Goal: Task Accomplishment & Management: Complete application form

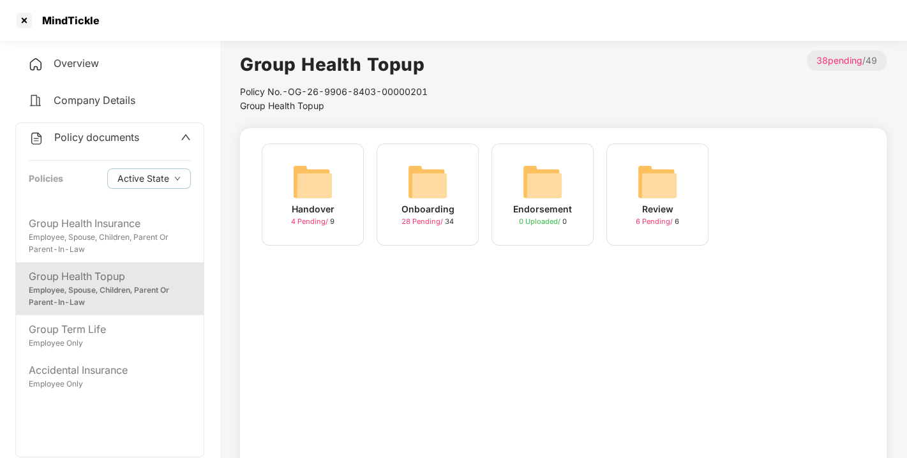
click at [421, 169] on img at bounding box center [427, 182] width 41 height 41
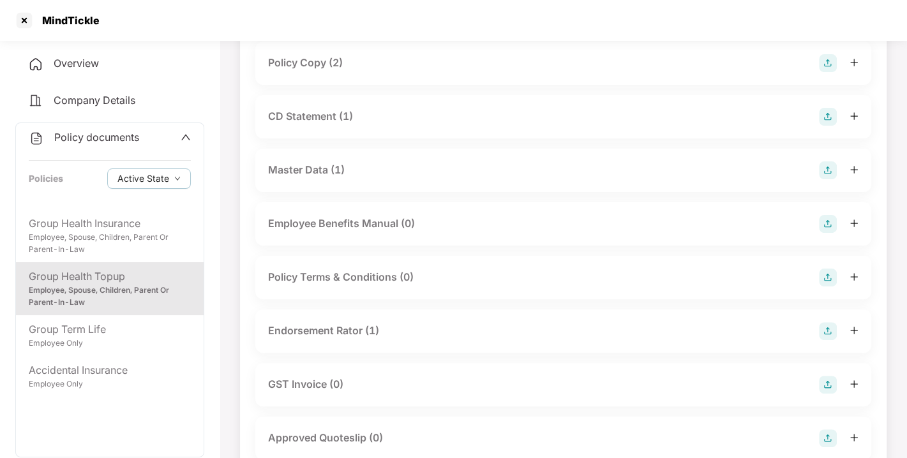
scroll to position [164, 0]
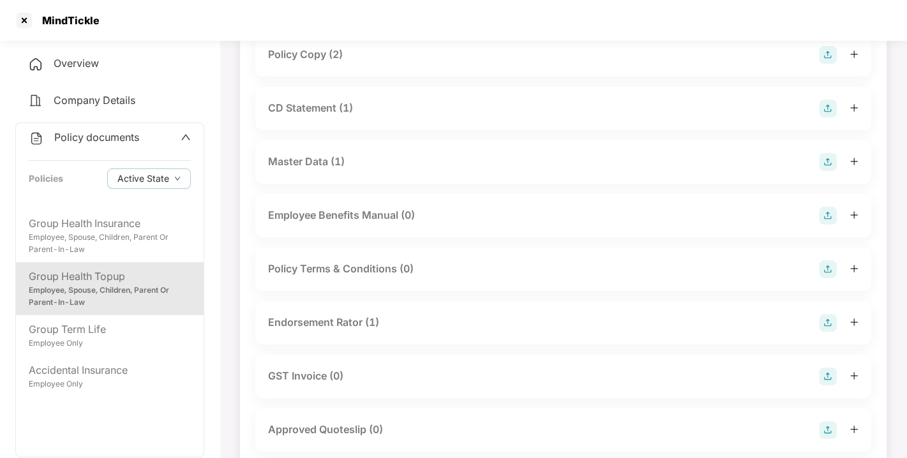
click at [338, 321] on div "Endorsement Rator (1)" at bounding box center [323, 323] width 111 height 16
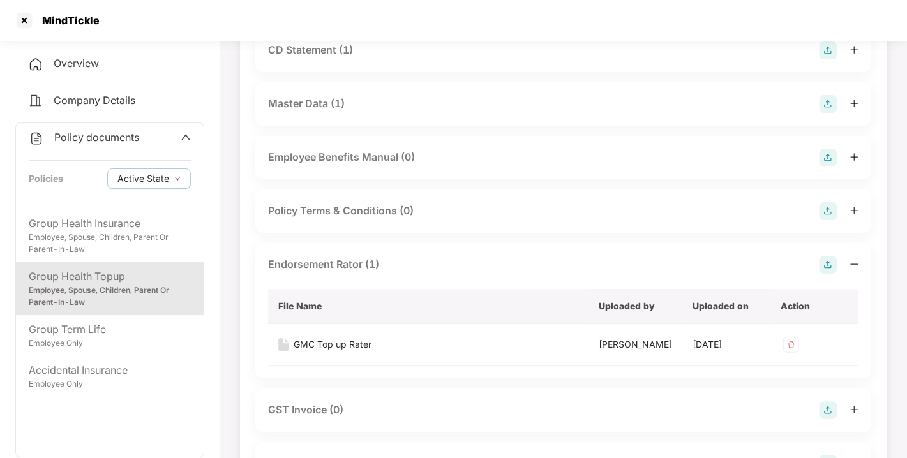
scroll to position [0, 0]
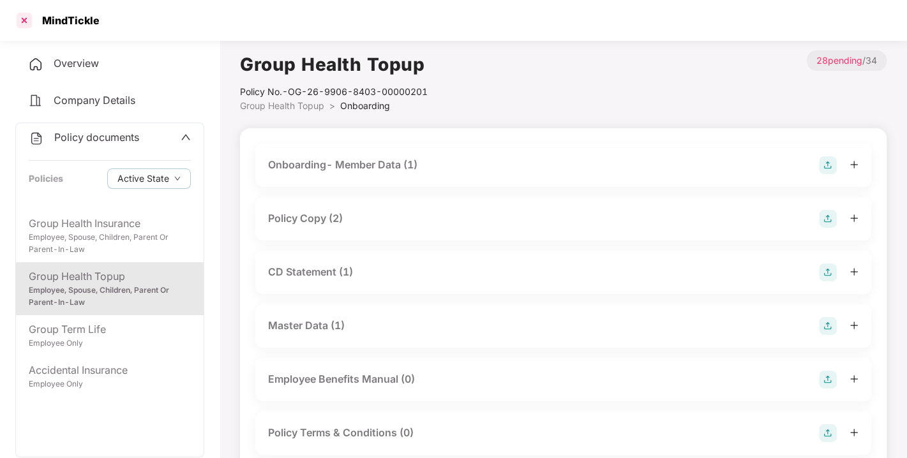
click at [22, 18] on div at bounding box center [24, 20] width 20 height 20
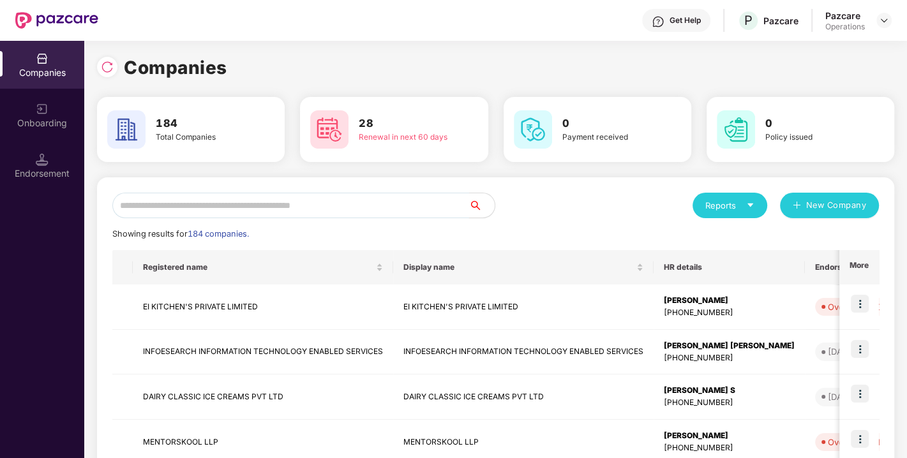
click at [234, 209] on input "text" at bounding box center [290, 206] width 357 height 26
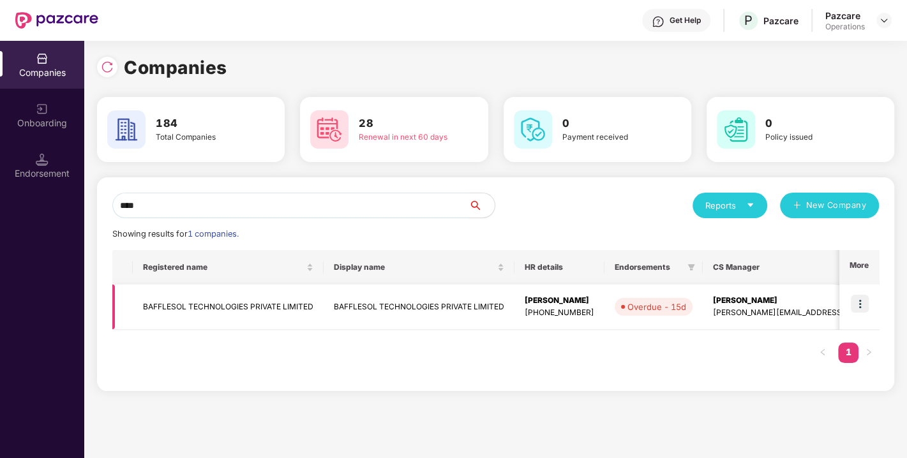
type input "****"
click at [861, 303] on img at bounding box center [860, 304] width 18 height 18
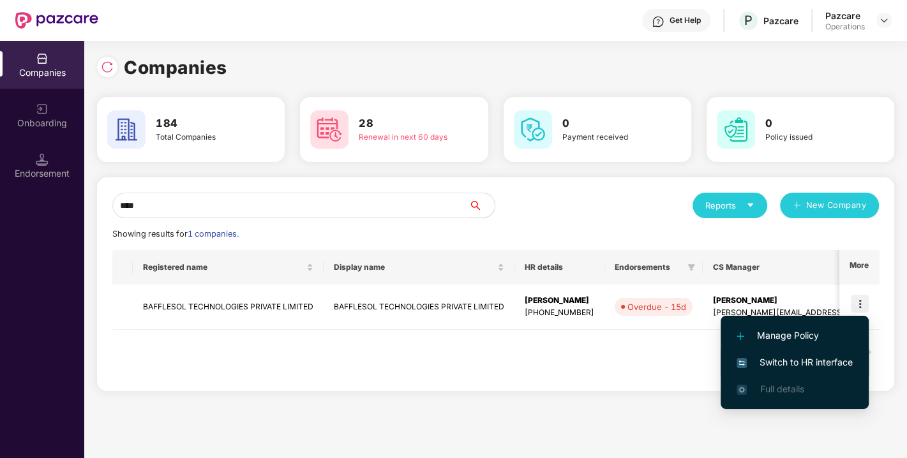
click at [795, 359] on span "Switch to HR interface" at bounding box center [795, 363] width 116 height 14
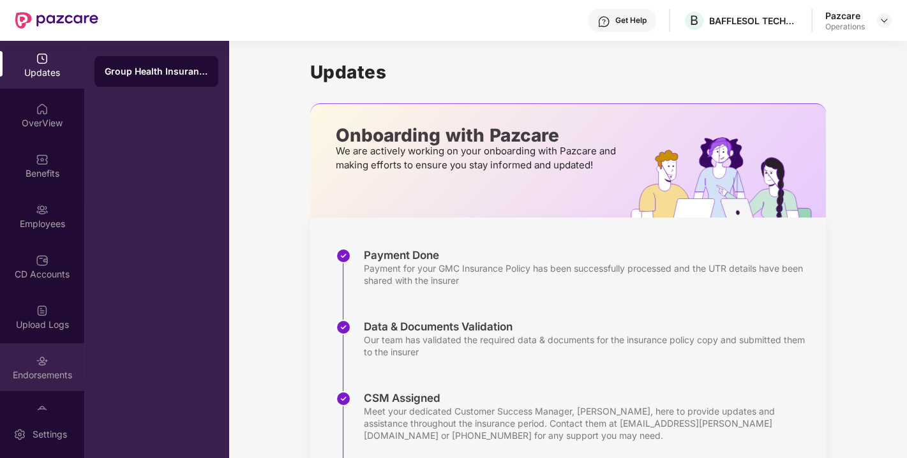
click at [36, 361] on img at bounding box center [42, 361] width 13 height 13
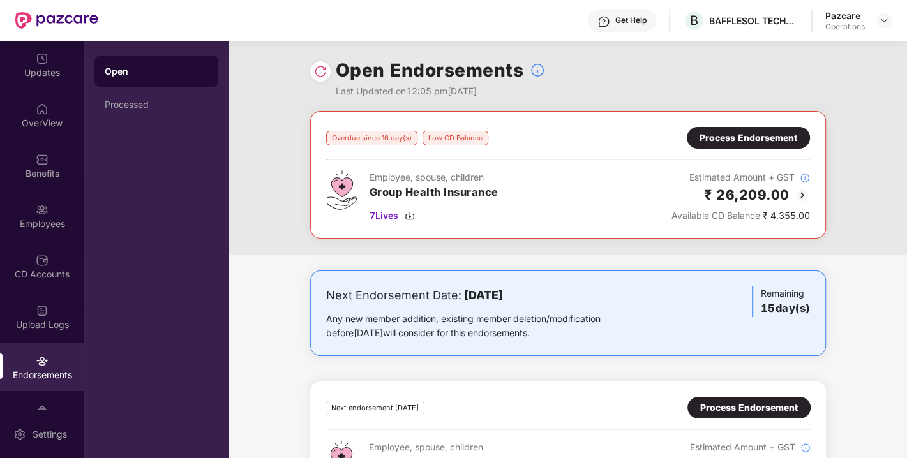
click at [319, 72] on img at bounding box center [320, 71] width 13 height 13
click at [880, 22] on img at bounding box center [884, 20] width 10 height 10
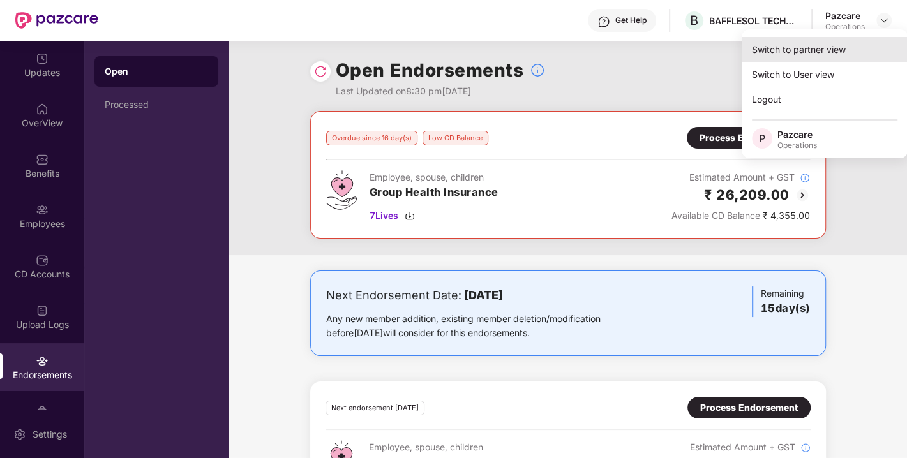
click at [799, 49] on div "Switch to partner view" at bounding box center [825, 49] width 166 height 25
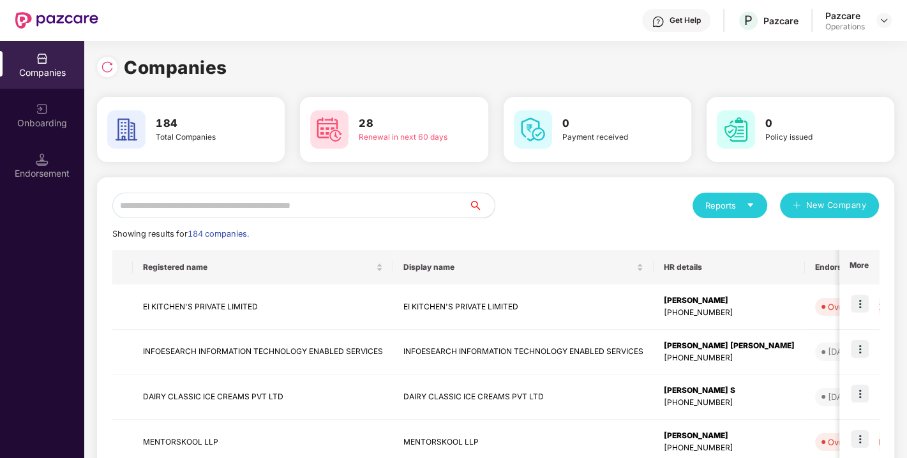
click at [326, 206] on input "text" at bounding box center [290, 206] width 357 height 26
click at [293, 203] on input "text" at bounding box center [290, 206] width 357 height 26
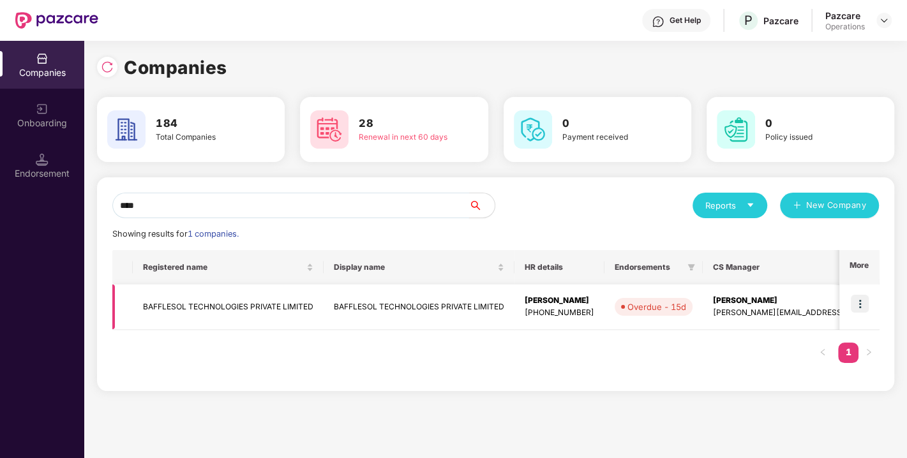
type input "****"
click at [862, 301] on img at bounding box center [860, 304] width 18 height 18
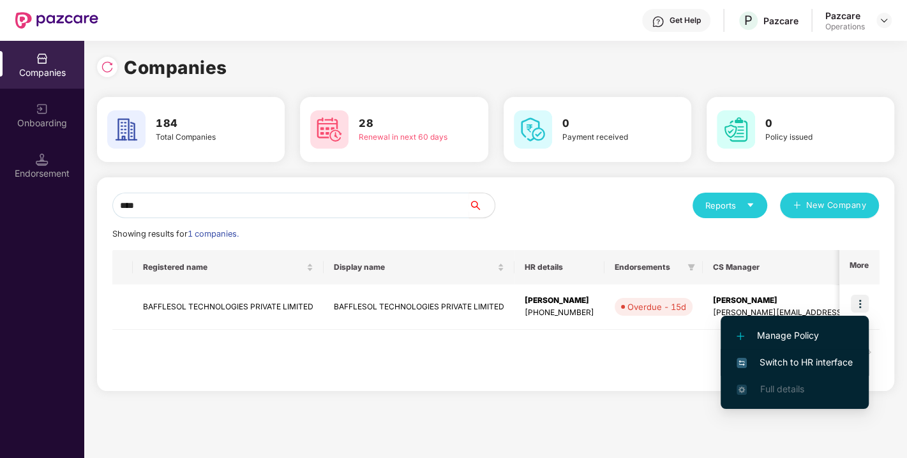
click at [786, 365] on span "Switch to HR interface" at bounding box center [795, 363] width 116 height 14
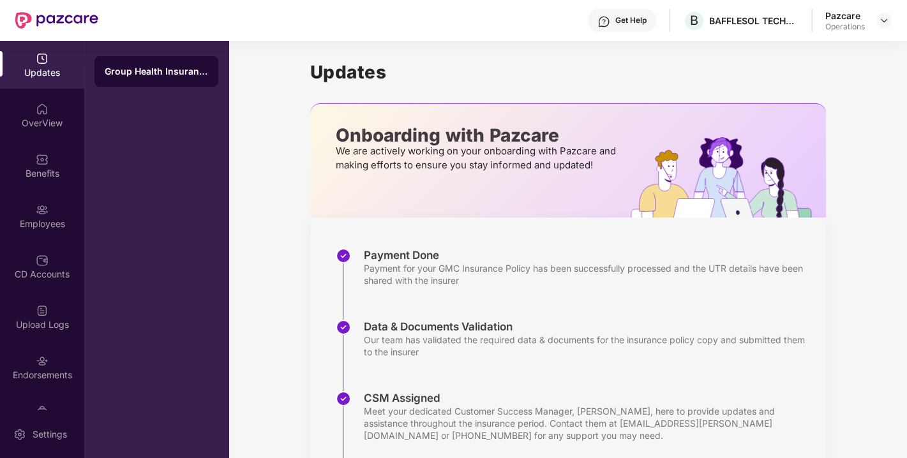
drag, startPoint x: 75, startPoint y: 271, endPoint x: 61, endPoint y: 295, distance: 27.5
click at [43, 362] on img at bounding box center [42, 361] width 13 height 13
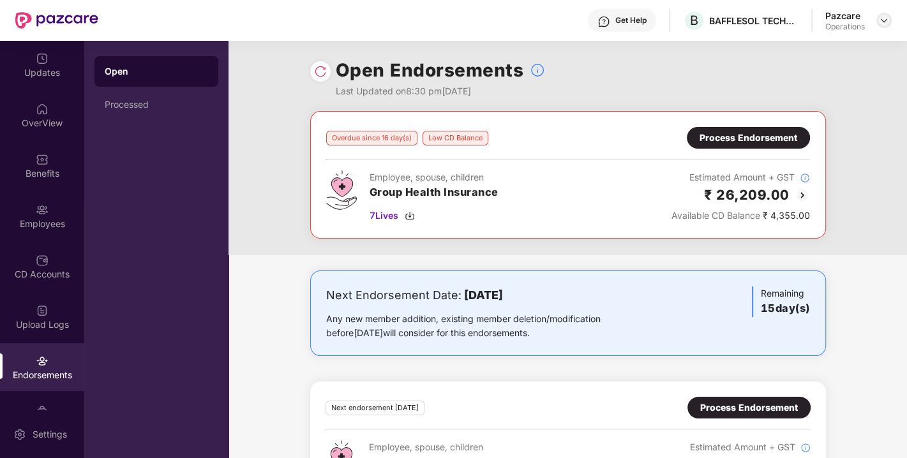
click at [887, 24] on img at bounding box center [884, 20] width 10 height 10
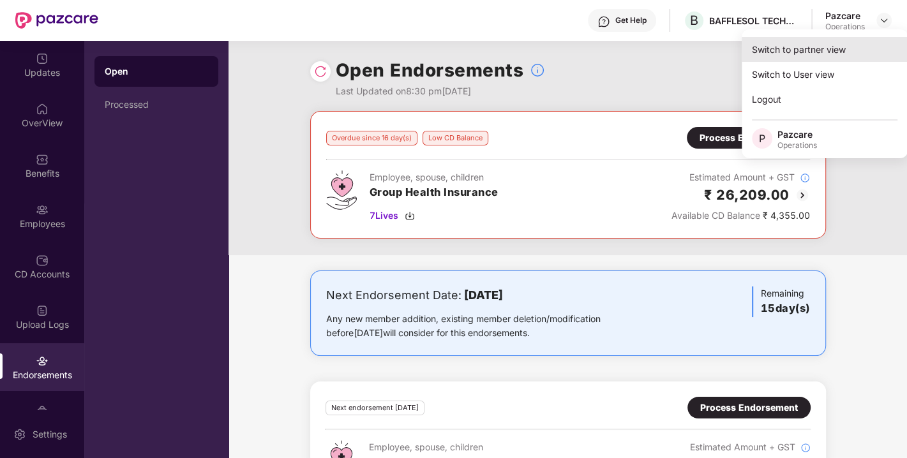
click at [806, 48] on div "Switch to partner view" at bounding box center [825, 49] width 166 height 25
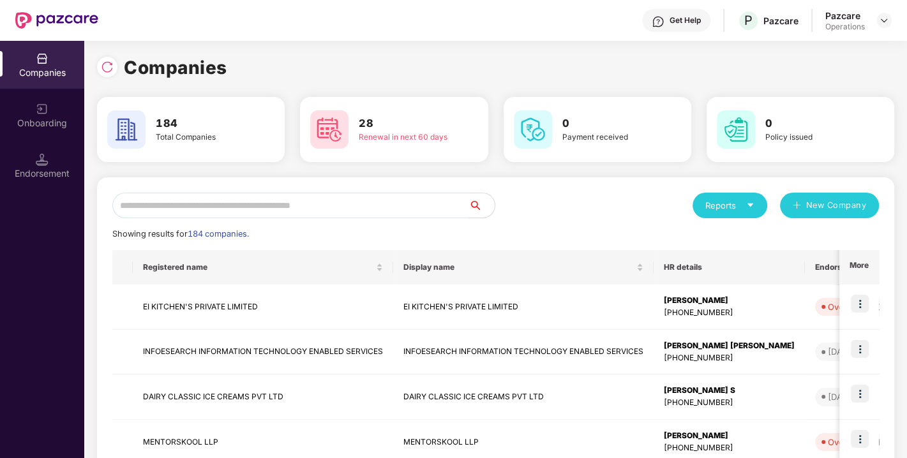
click at [299, 208] on input "text" at bounding box center [290, 206] width 357 height 26
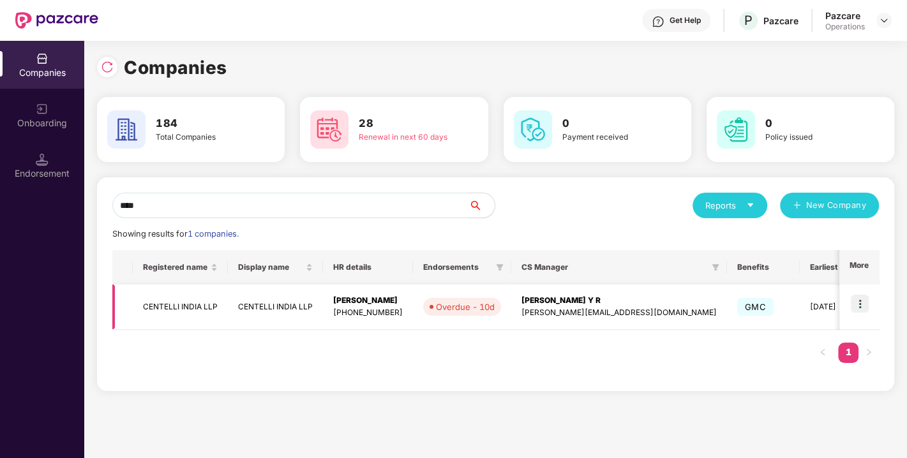
type input "****"
click at [857, 303] on img at bounding box center [860, 304] width 18 height 18
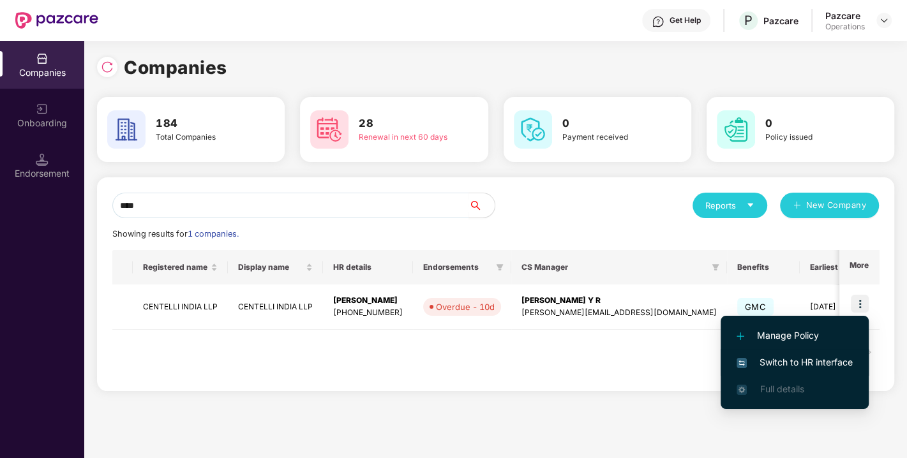
click at [795, 352] on li "Switch to HR interface" at bounding box center [795, 362] width 148 height 27
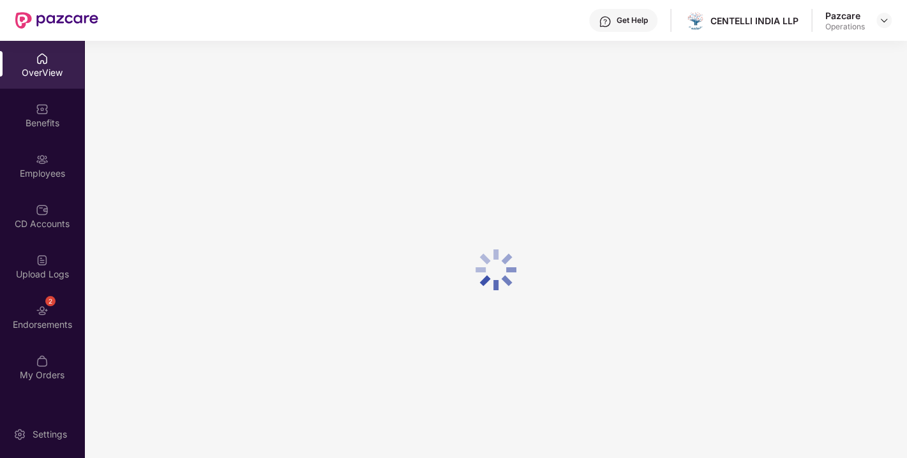
click at [48, 319] on div "Endorsements" at bounding box center [42, 325] width 84 height 13
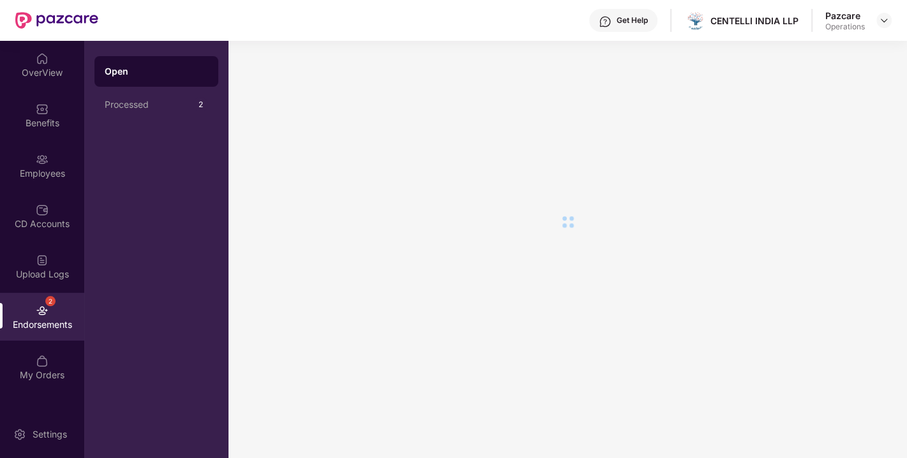
click at [48, 319] on div "Endorsements" at bounding box center [42, 325] width 84 height 13
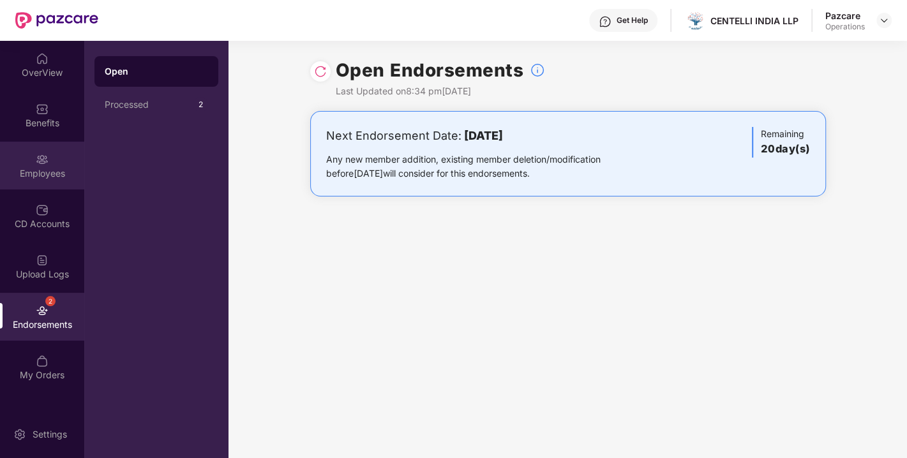
click at [41, 158] on img at bounding box center [42, 159] width 13 height 13
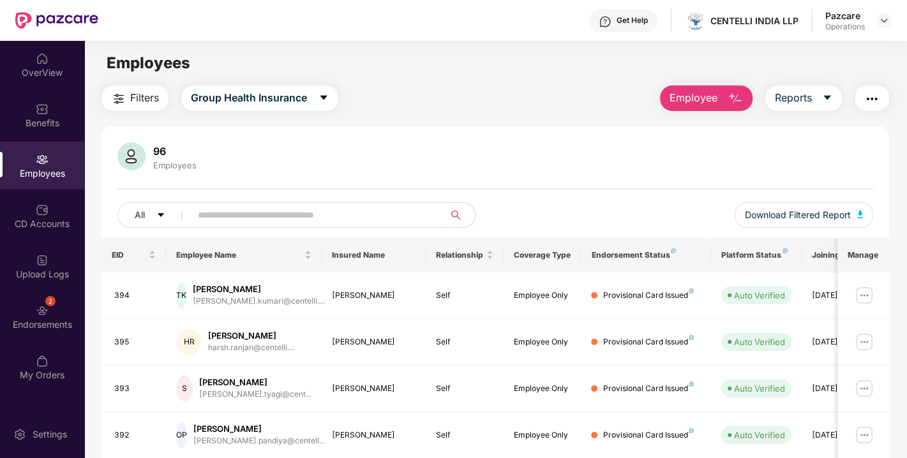
click at [128, 94] on button "Filters" at bounding box center [135, 99] width 67 height 26
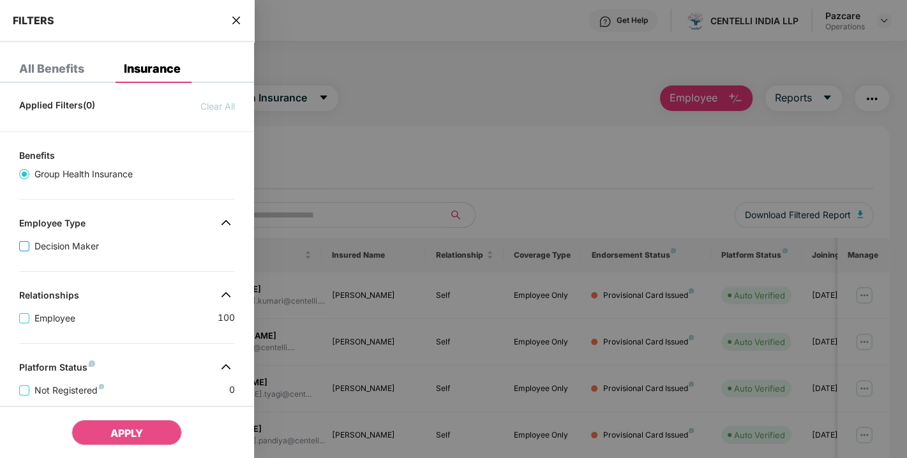
scroll to position [304, 0]
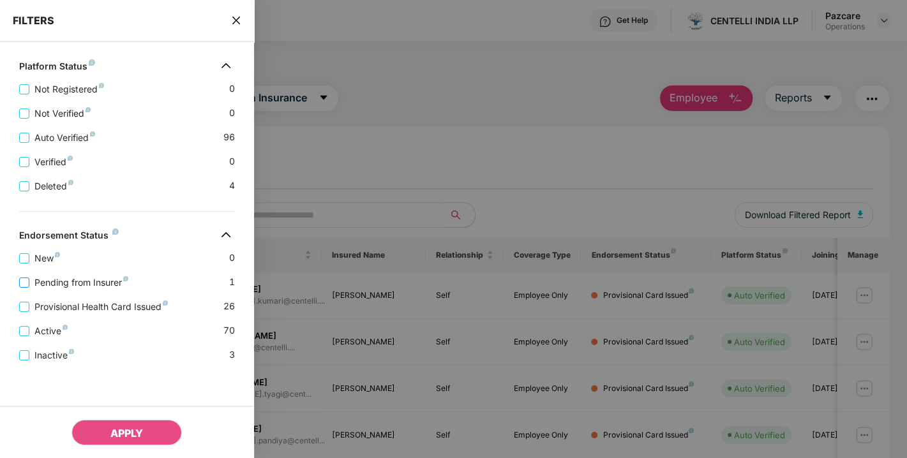
click at [81, 282] on span "Pending from Insurer" at bounding box center [81, 283] width 104 height 14
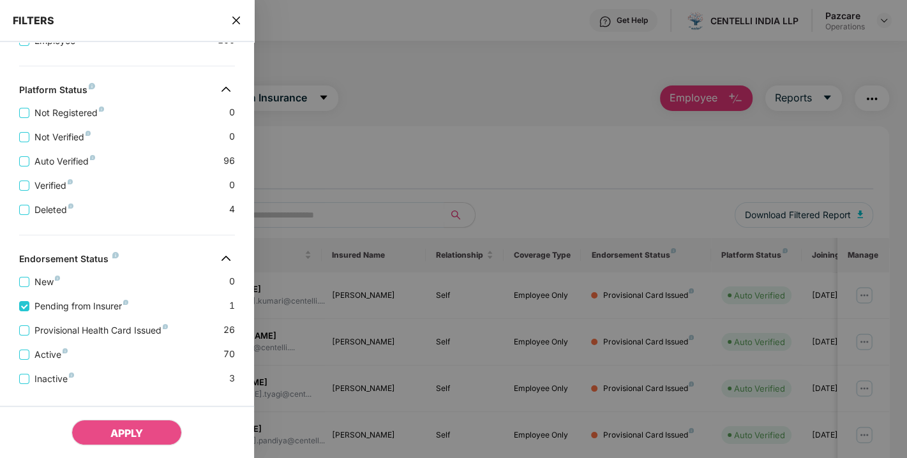
click at [92, 324] on div "Provisional Health Card Issued 26" at bounding box center [127, 325] width 216 height 24
click at [57, 327] on span "Provisional Health Card Issued" at bounding box center [101, 331] width 144 height 14
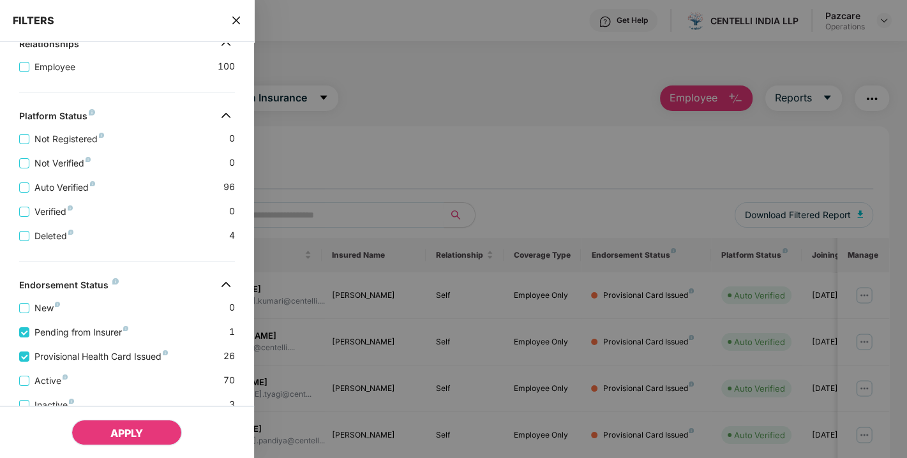
click at [121, 432] on span "APPLY" at bounding box center [126, 433] width 33 height 13
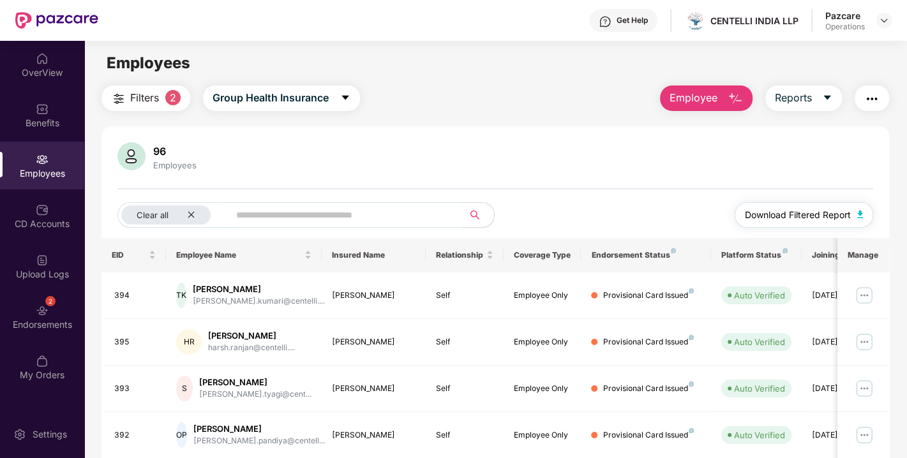
click at [862, 211] on img "button" at bounding box center [860, 215] width 6 height 8
click at [858, 208] on button "Download Filtered Report" at bounding box center [804, 215] width 139 height 26
click at [861, 213] on img "button" at bounding box center [860, 215] width 6 height 8
click at [830, 97] on icon "caret-down" at bounding box center [827, 98] width 7 height 4
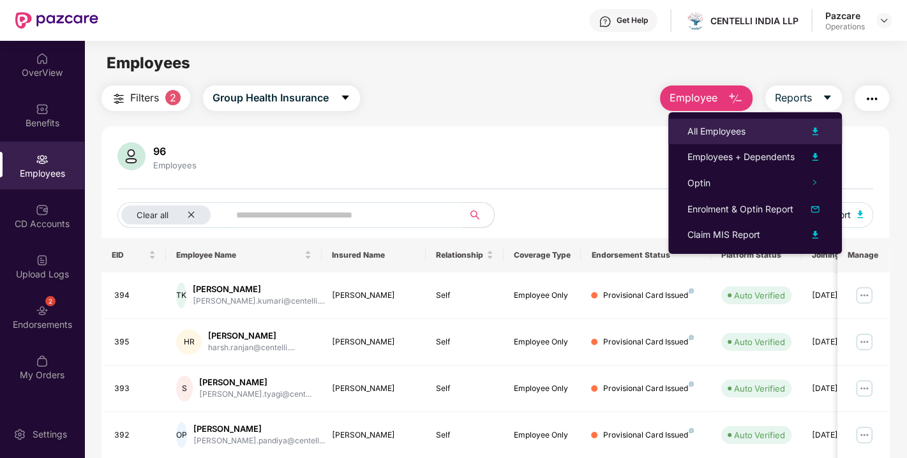
click at [817, 133] on img at bounding box center [815, 131] width 15 height 15
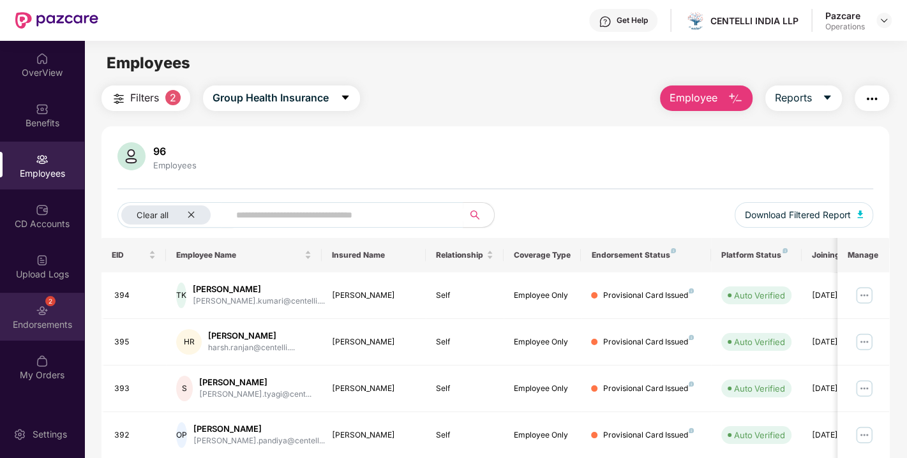
click at [53, 311] on div "2 Endorsements" at bounding box center [42, 317] width 84 height 48
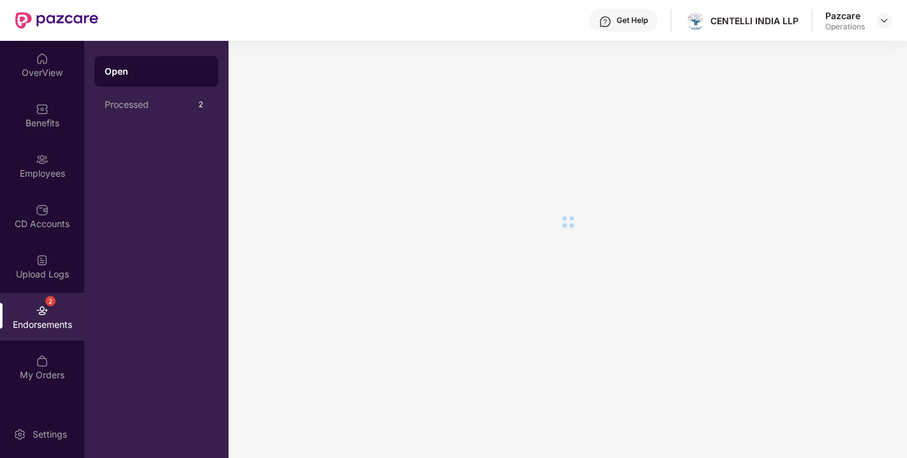
click at [53, 311] on div "2 Endorsements" at bounding box center [42, 317] width 84 height 48
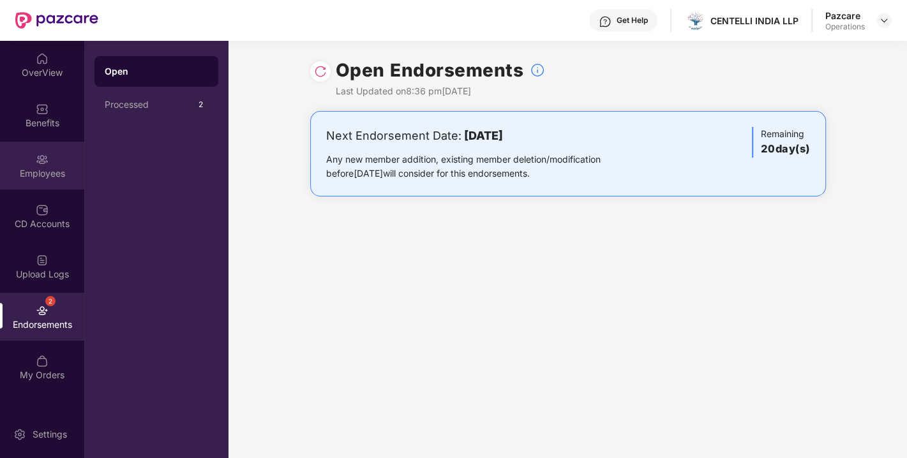
click at [27, 163] on div "Employees" at bounding box center [42, 166] width 84 height 48
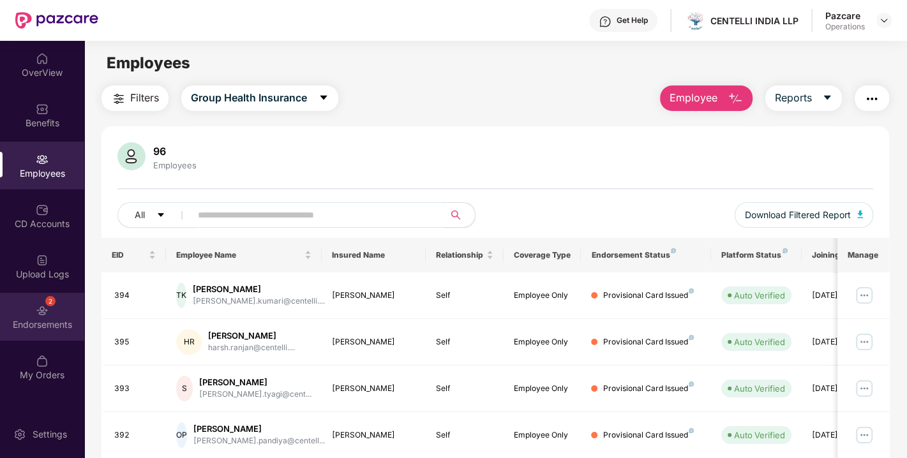
click at [46, 325] on div "Endorsements" at bounding box center [42, 325] width 84 height 13
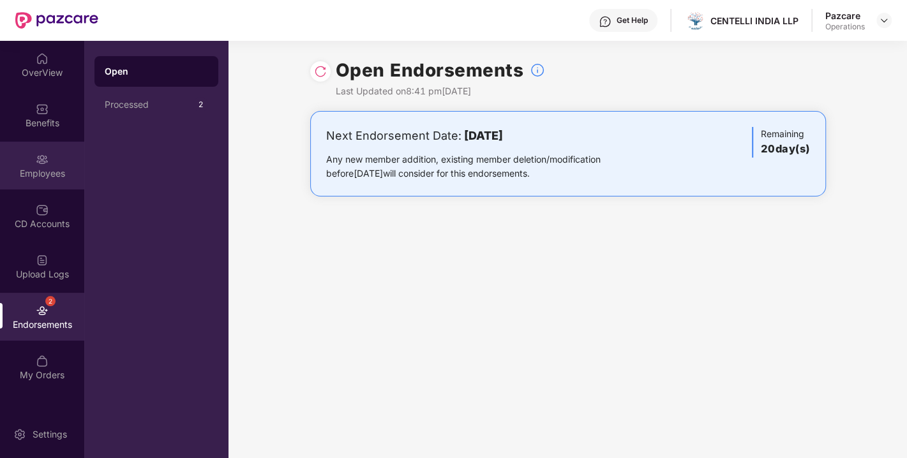
click at [38, 162] on img at bounding box center [42, 159] width 13 height 13
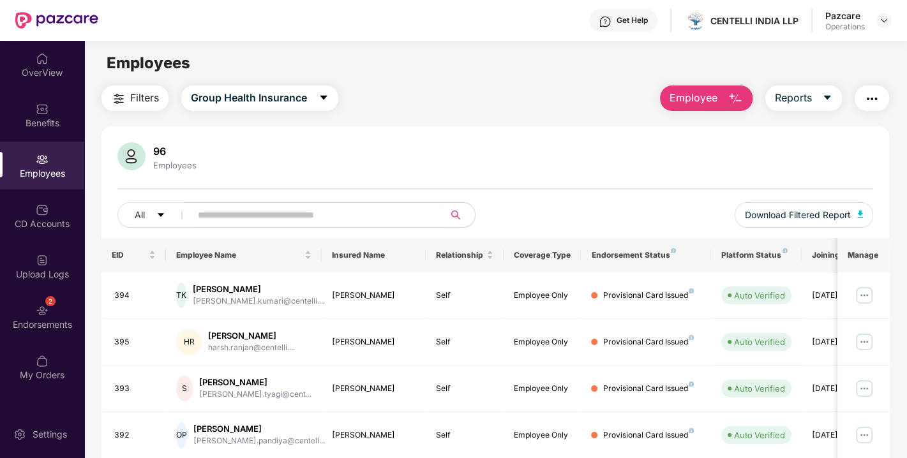
click at [135, 96] on span "Filters" at bounding box center [144, 98] width 29 height 16
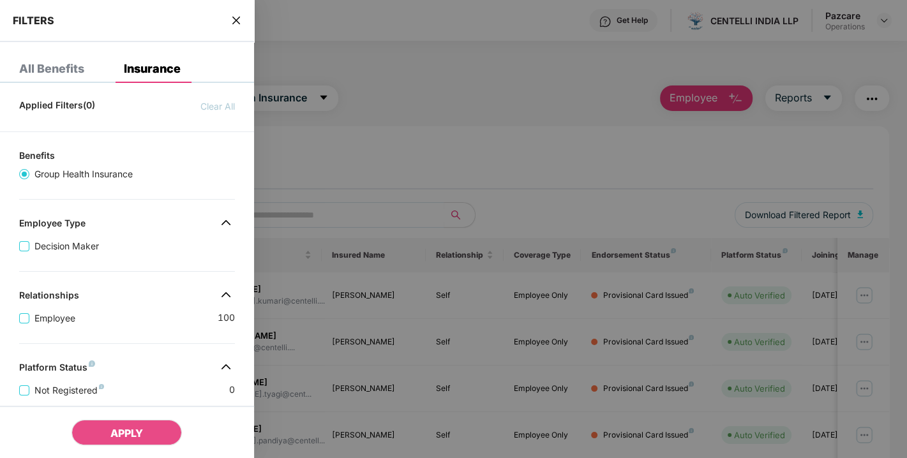
scroll to position [304, 0]
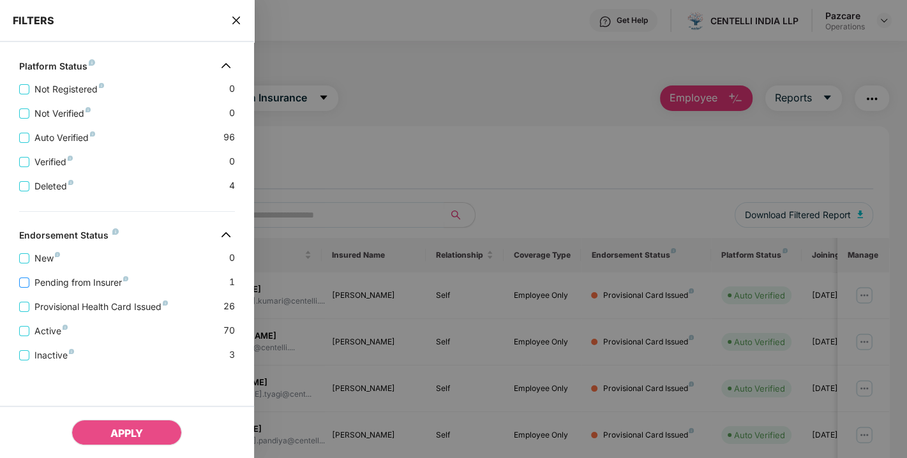
click at [79, 284] on span "Pending from Insurer" at bounding box center [81, 283] width 104 height 14
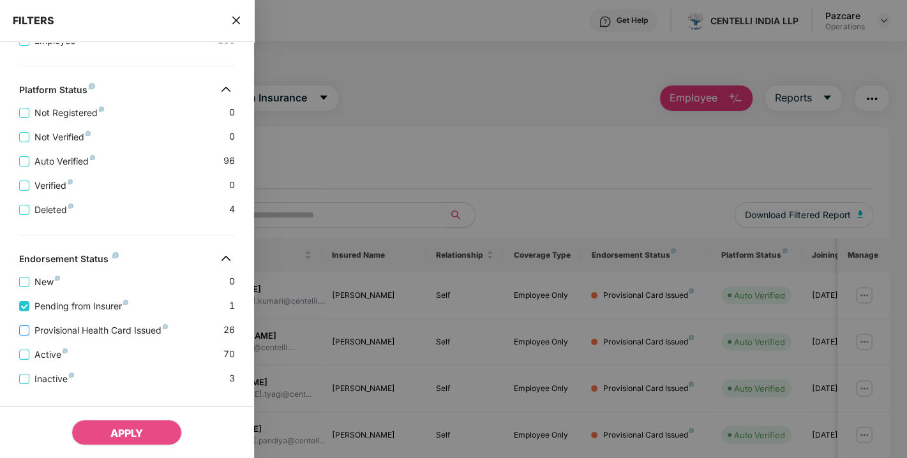
click at [75, 326] on span "Provisional Health Card Issued" at bounding box center [101, 331] width 144 height 14
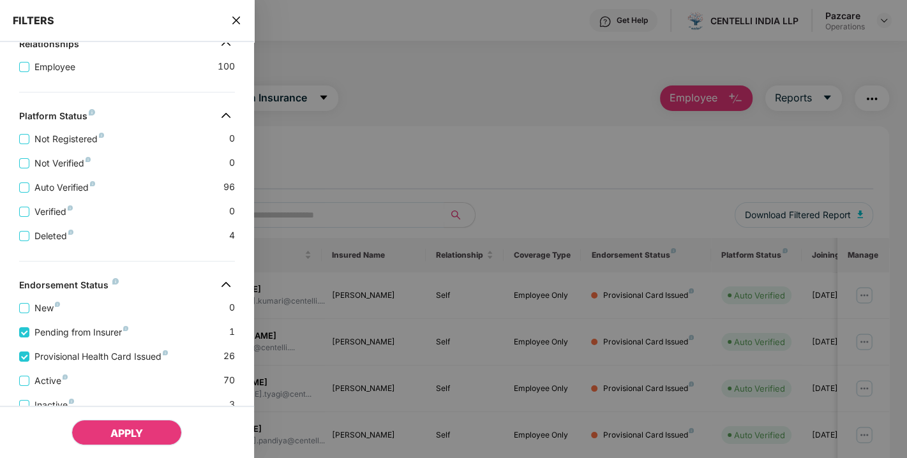
click at [122, 433] on span "APPLY" at bounding box center [126, 433] width 33 height 13
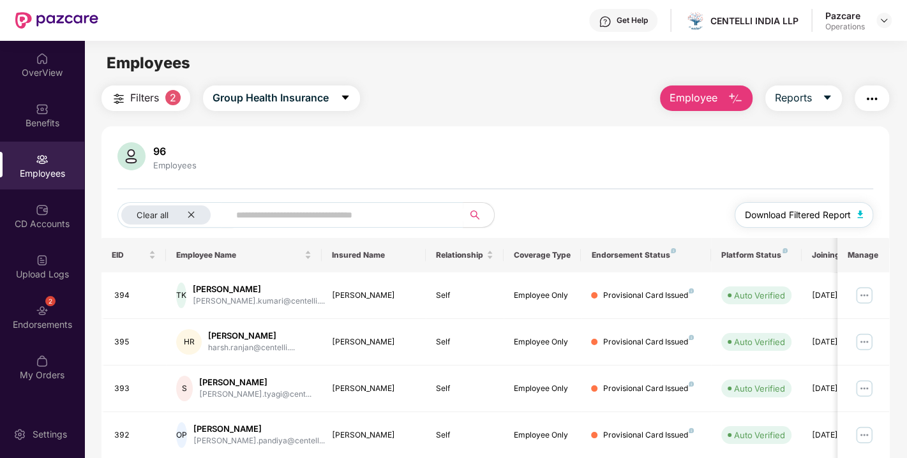
click at [862, 207] on button "Download Filtered Report" at bounding box center [804, 215] width 139 height 26
click at [860, 213] on img "button" at bounding box center [860, 215] width 6 height 8
click at [877, 97] on img "button" at bounding box center [871, 98] width 15 height 15
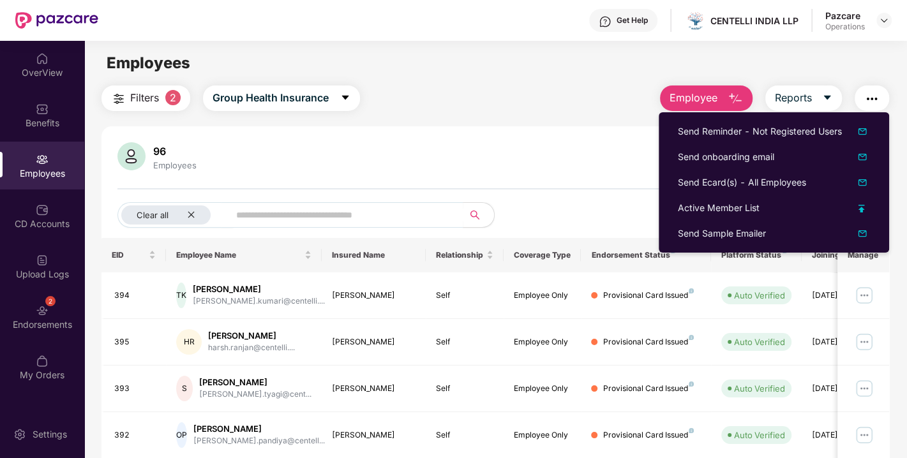
click at [619, 164] on div "96 Employees" at bounding box center [495, 157] width 756 height 31
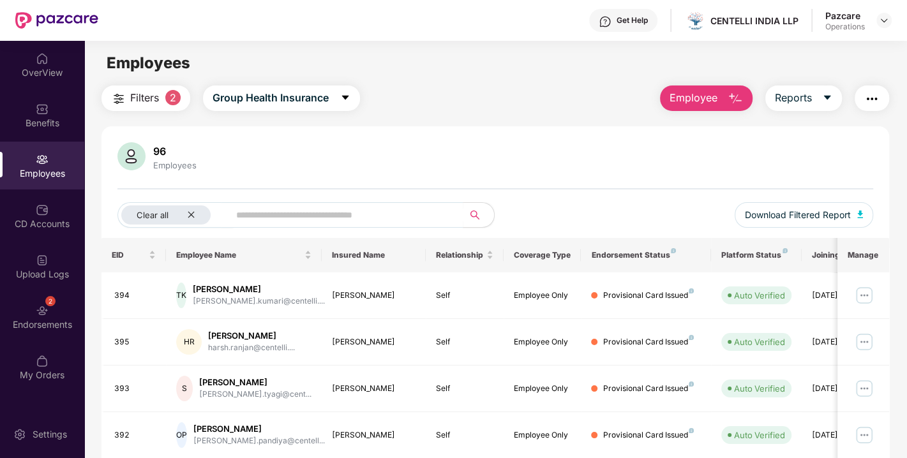
click at [870, 97] on img "button" at bounding box center [871, 98] width 15 height 15
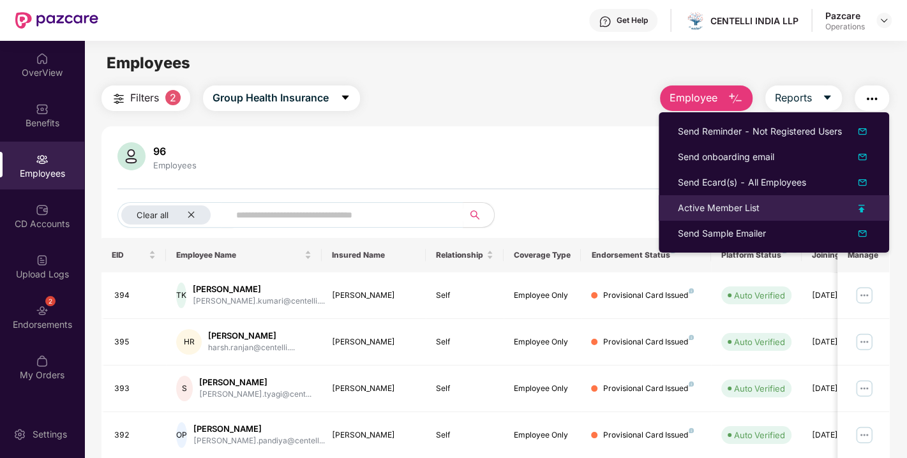
click at [721, 199] on li "Active Member List" at bounding box center [774, 208] width 230 height 26
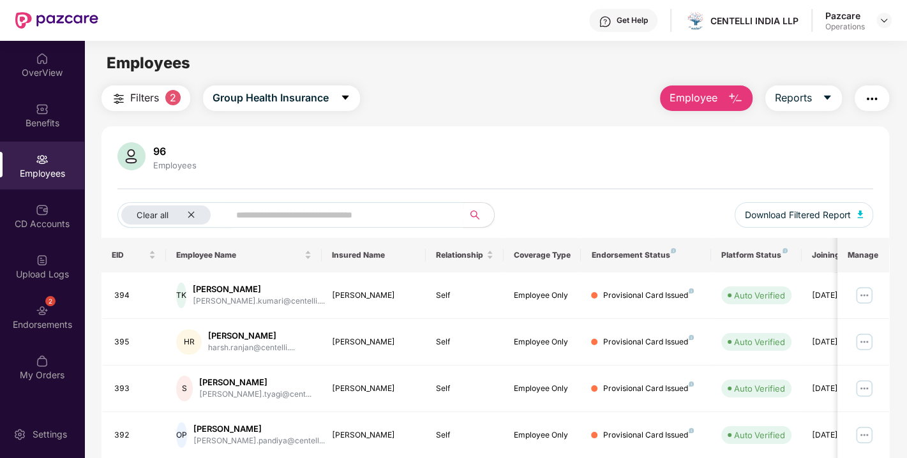
click at [868, 93] on img "button" at bounding box center [871, 98] width 15 height 15
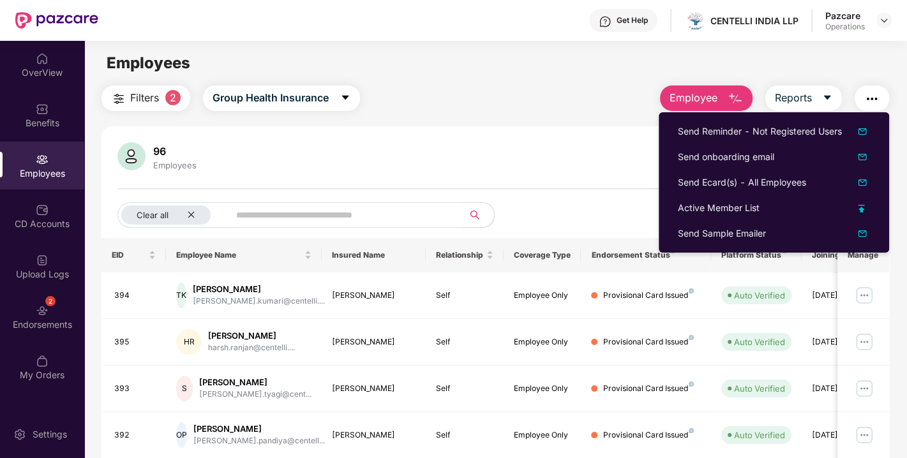
click at [591, 181] on div "96 Employees Clear all Download Filtered Report" at bounding box center [496, 190] width 788 height 96
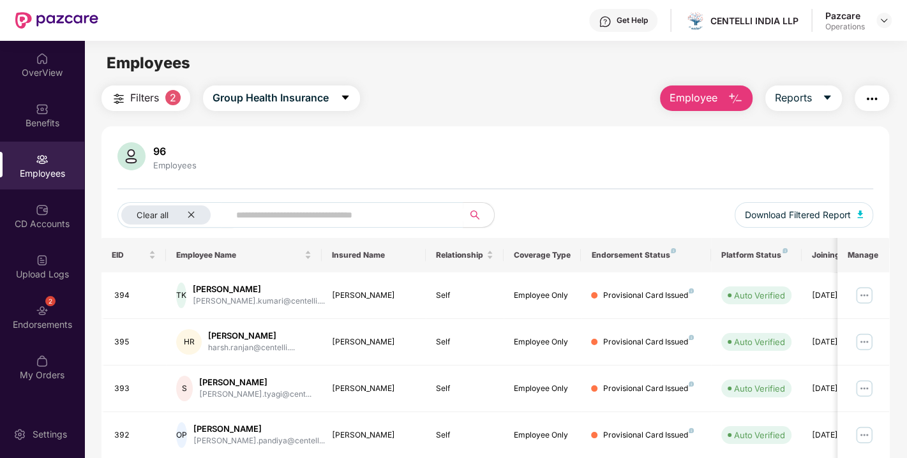
click at [698, 171] on div "96 Employees" at bounding box center [495, 157] width 756 height 31
click at [624, 163] on div "96 Employees" at bounding box center [495, 157] width 756 height 31
click at [781, 161] on div "96 Employees" at bounding box center [495, 157] width 756 height 31
click at [688, 156] on div "96 Employees" at bounding box center [495, 157] width 756 height 31
click at [830, 165] on div "96 Employees" at bounding box center [495, 157] width 756 height 31
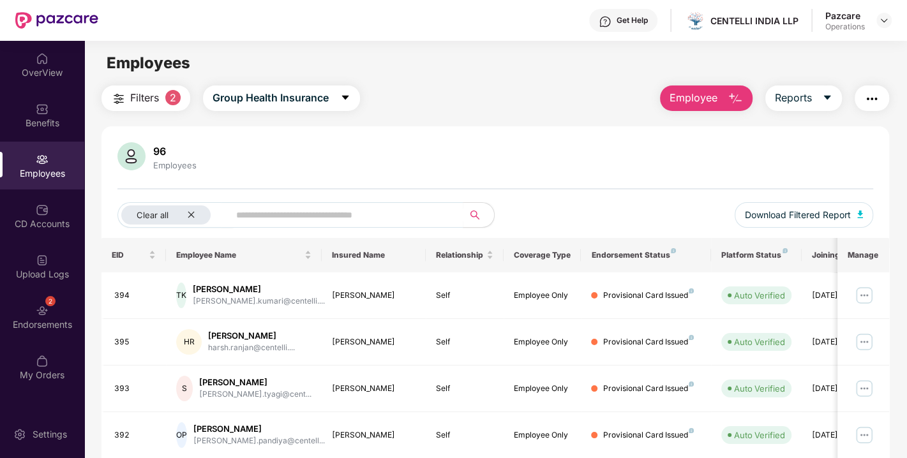
click at [871, 95] on img "button" at bounding box center [871, 98] width 15 height 15
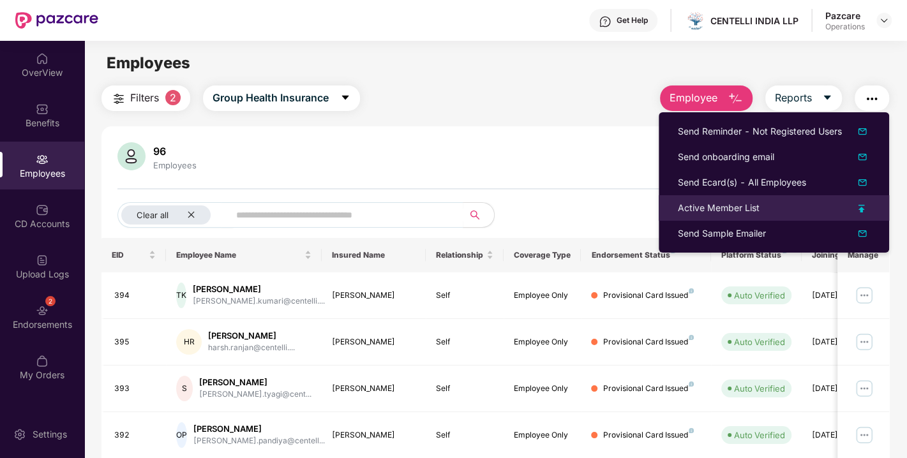
click at [714, 206] on div "Active Member List" at bounding box center [719, 208] width 82 height 14
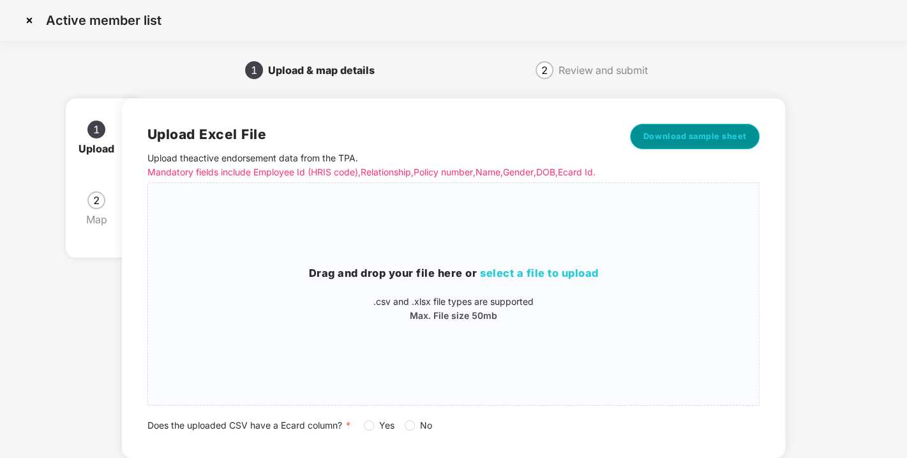
click at [691, 124] on button "Download sample sheet" at bounding box center [695, 137] width 130 height 26
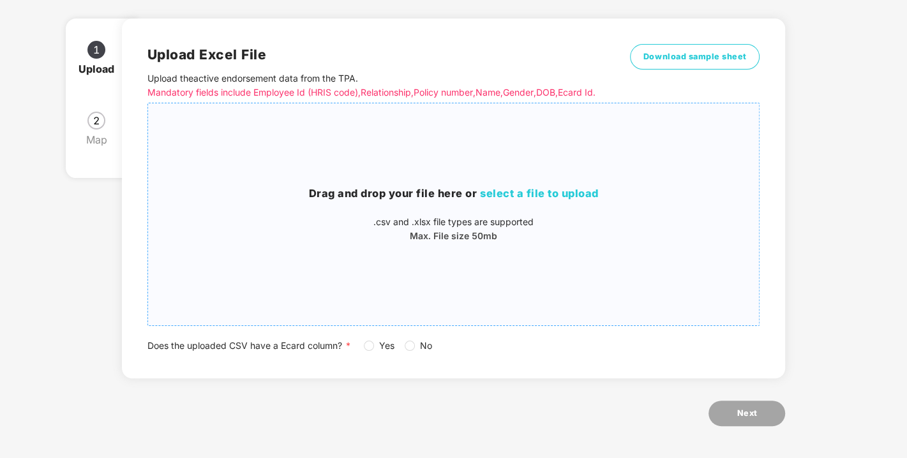
scroll to position [91, 0]
click at [524, 193] on span "select a file to upload" at bounding box center [539, 193] width 119 height 13
click at [516, 202] on h3 "Drag and drop your file here or select a file to upload" at bounding box center [454, 194] width 612 height 17
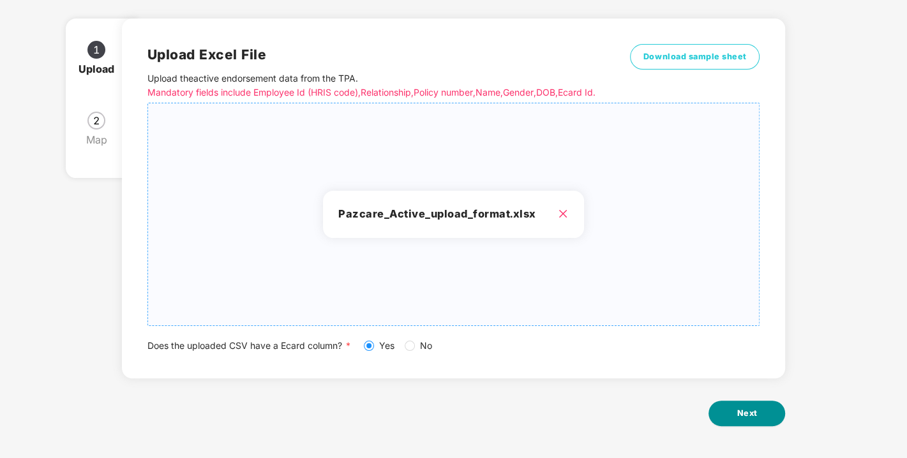
click at [753, 410] on span "Next" at bounding box center [747, 413] width 20 height 13
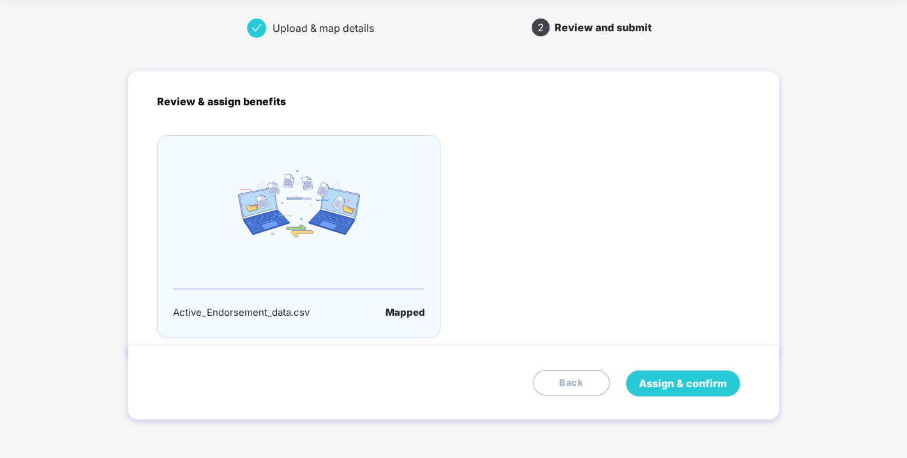
scroll to position [0, 0]
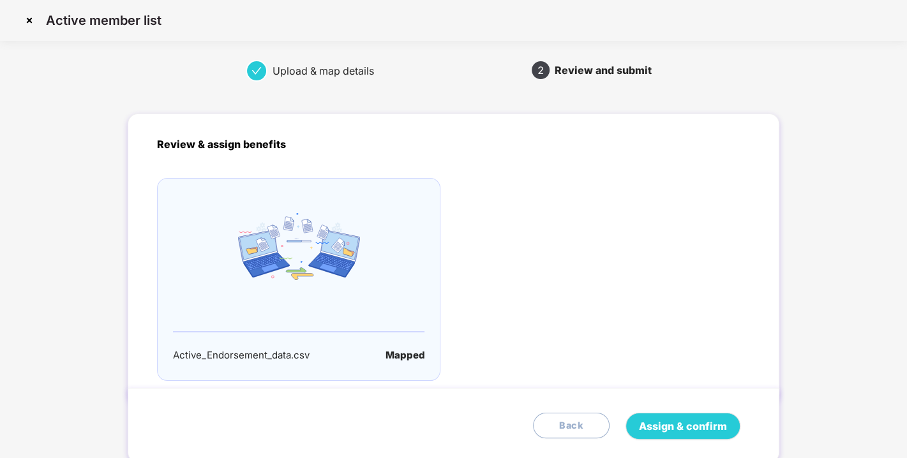
click at [624, 353] on div at bounding box center [608, 279] width 309 height 203
click at [565, 353] on div at bounding box center [608, 279] width 309 height 203
click at [639, 380] on div "Review & assign benefits Active_Endorsement_data.csv Mapped" at bounding box center [454, 259] width 652 height 290
click at [677, 423] on span "Assign & confirm" at bounding box center [683, 427] width 88 height 16
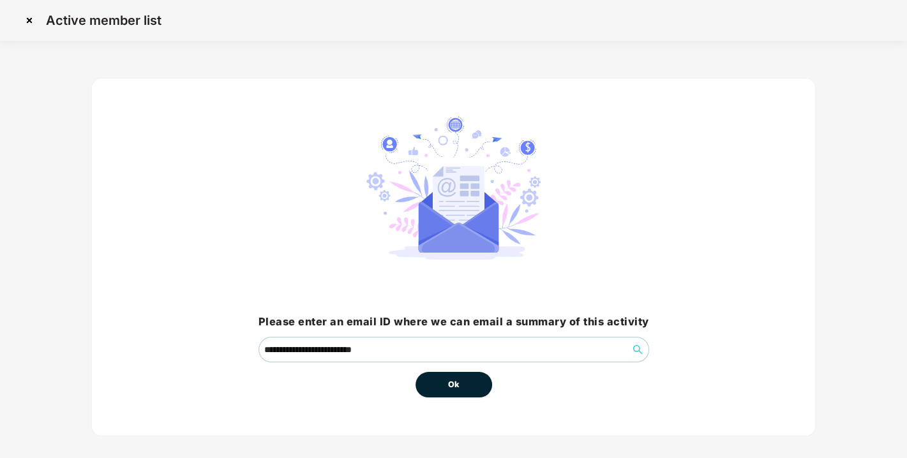
click at [465, 377] on button "Ok" at bounding box center [454, 385] width 77 height 26
click at [465, 388] on button "Ok" at bounding box center [454, 385] width 77 height 26
click at [443, 375] on button "Ok" at bounding box center [454, 385] width 77 height 26
click at [465, 382] on button "Ok" at bounding box center [454, 385] width 77 height 26
click at [30, 17] on img at bounding box center [29, 20] width 20 height 20
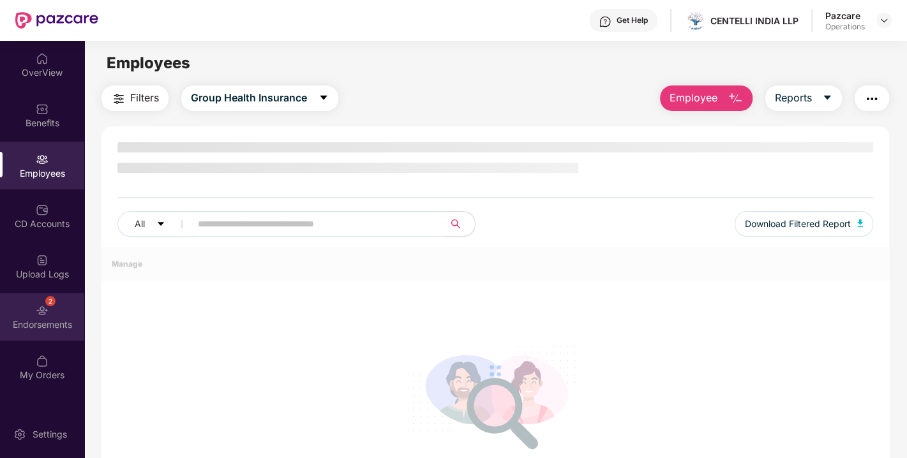
click at [36, 302] on div "2 Endorsements" at bounding box center [42, 317] width 84 height 48
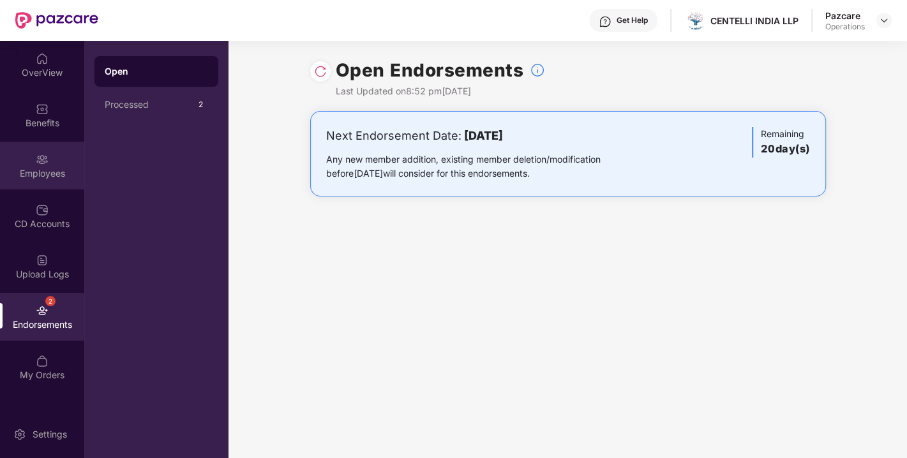
click at [40, 167] on div "Employees" at bounding box center [42, 173] width 84 height 13
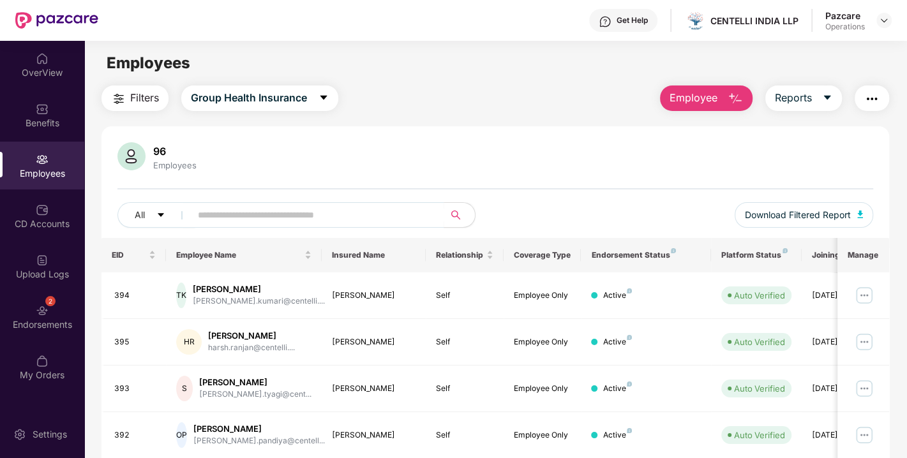
click at [154, 100] on span "Filters" at bounding box center [144, 98] width 29 height 16
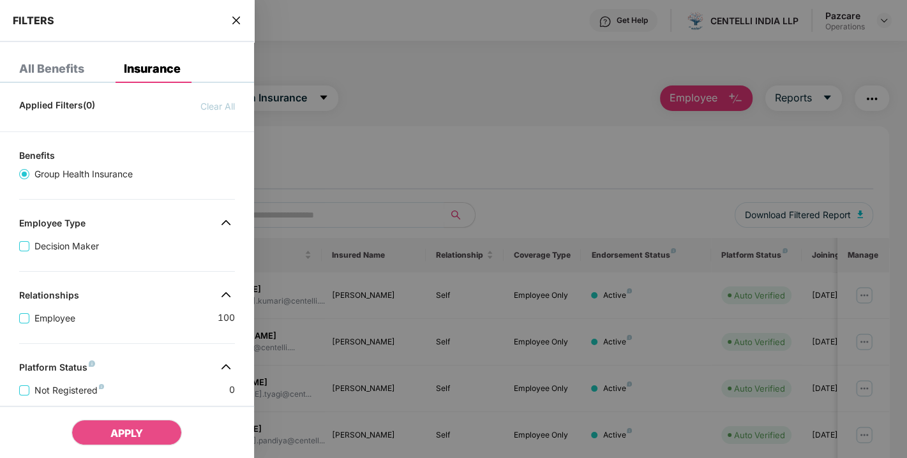
scroll to position [304, 0]
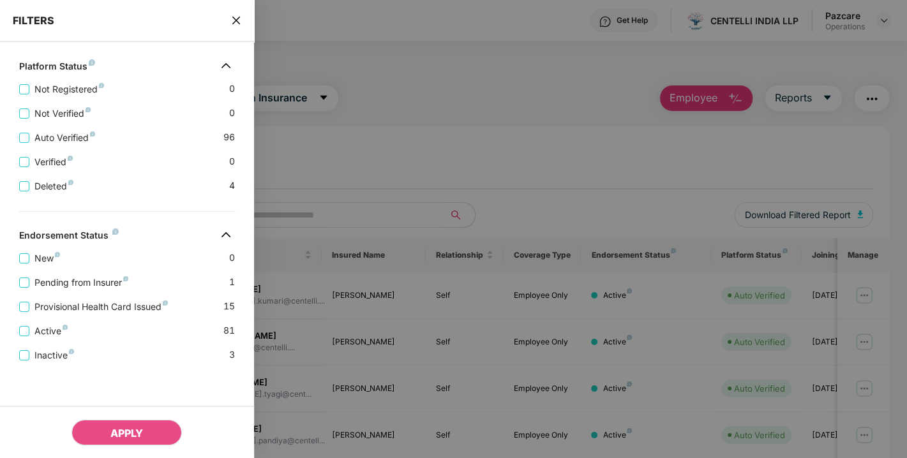
click at [98, 271] on div "Pending from Insurer 1" at bounding box center [127, 278] width 216 height 24
click at [99, 280] on span "Pending from Insurer" at bounding box center [81, 283] width 104 height 14
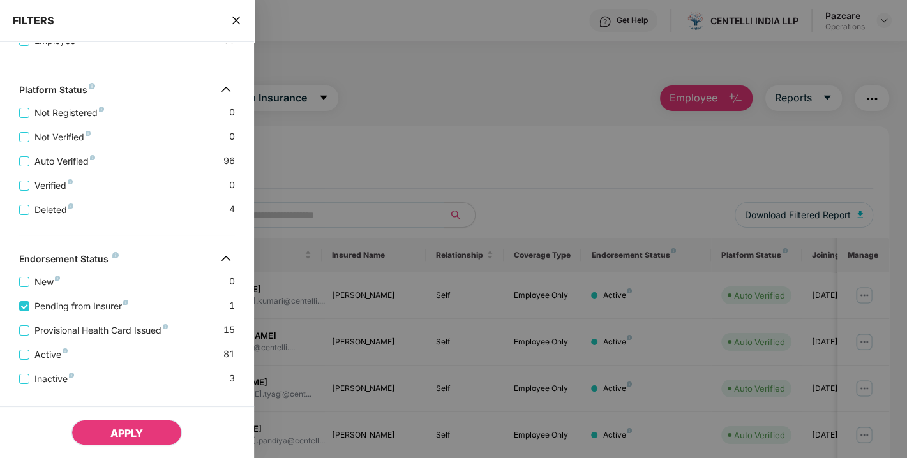
click at [119, 430] on span "APPLY" at bounding box center [126, 433] width 33 height 13
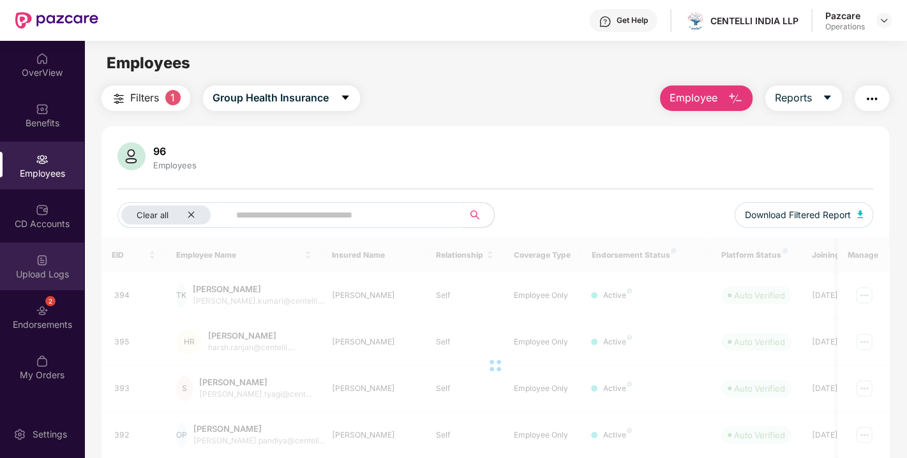
click at [62, 262] on div "Upload Logs" at bounding box center [42, 267] width 84 height 48
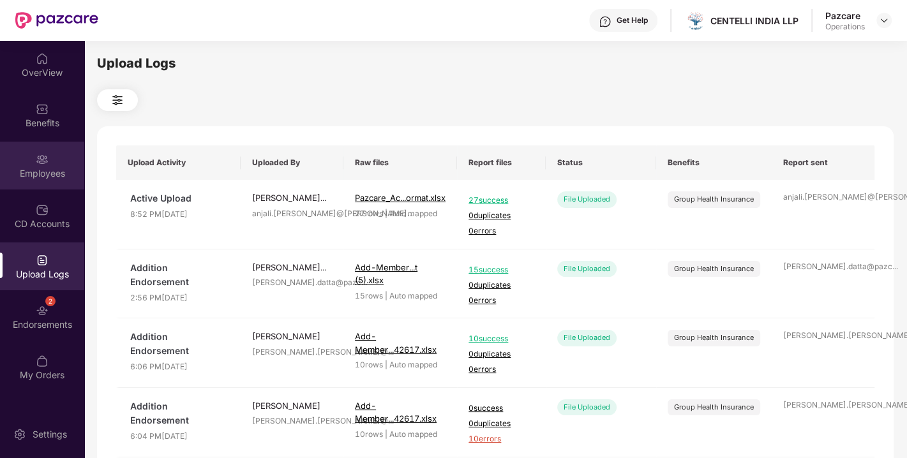
click at [25, 173] on div "Employees" at bounding box center [42, 173] width 84 height 13
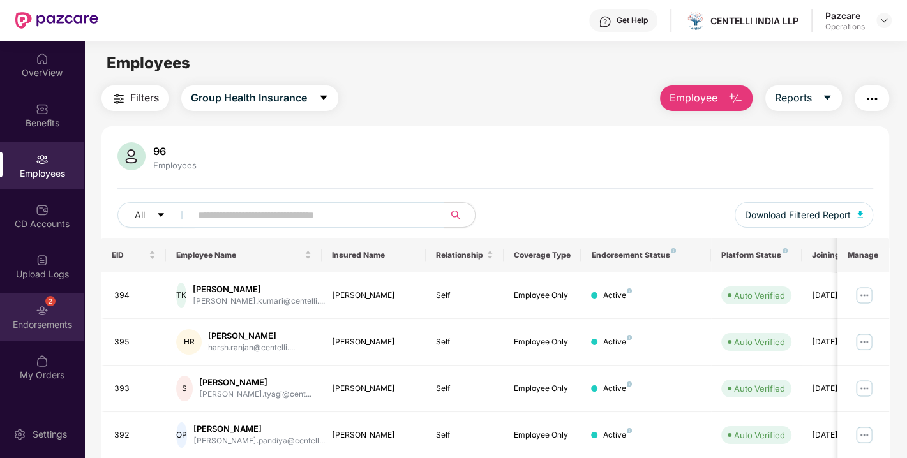
click at [36, 303] on div "2" at bounding box center [42, 309] width 13 height 13
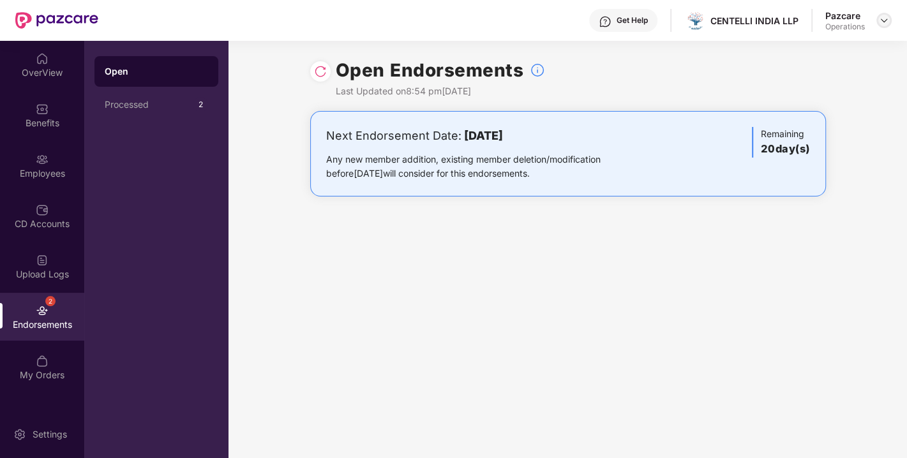
click at [886, 22] on img at bounding box center [884, 20] width 10 height 10
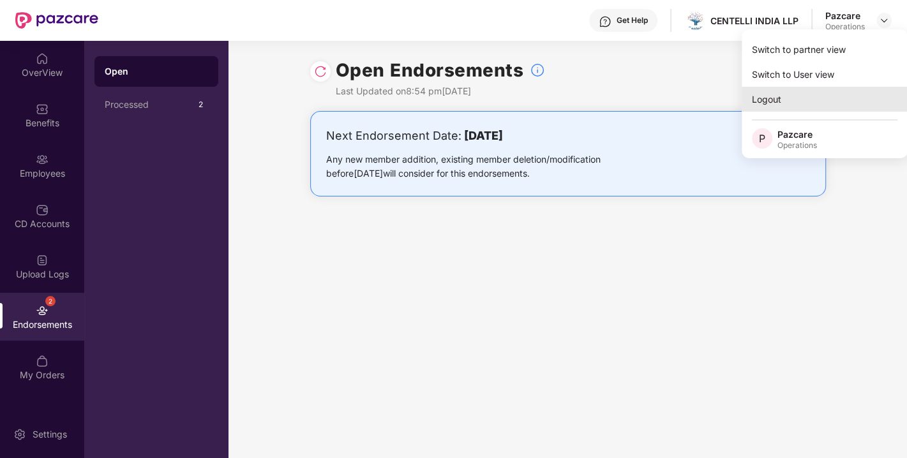
click at [795, 97] on div "Logout" at bounding box center [825, 99] width 166 height 25
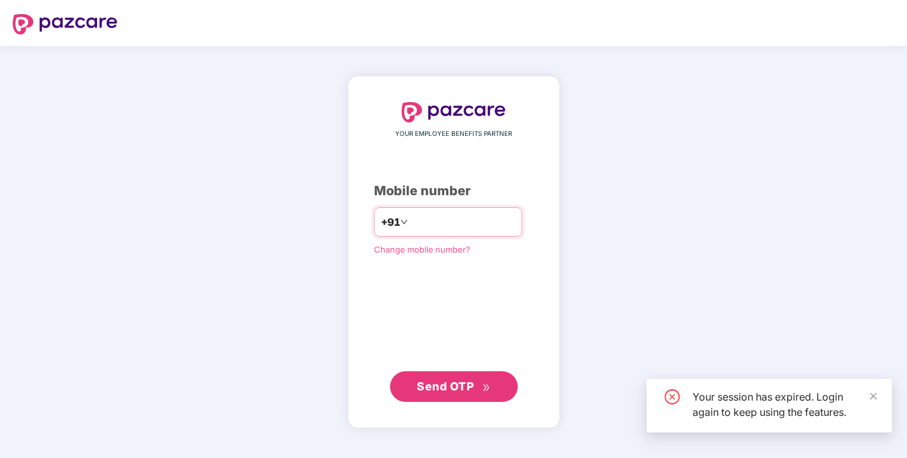
click at [421, 222] on input "number" at bounding box center [463, 222] width 105 height 20
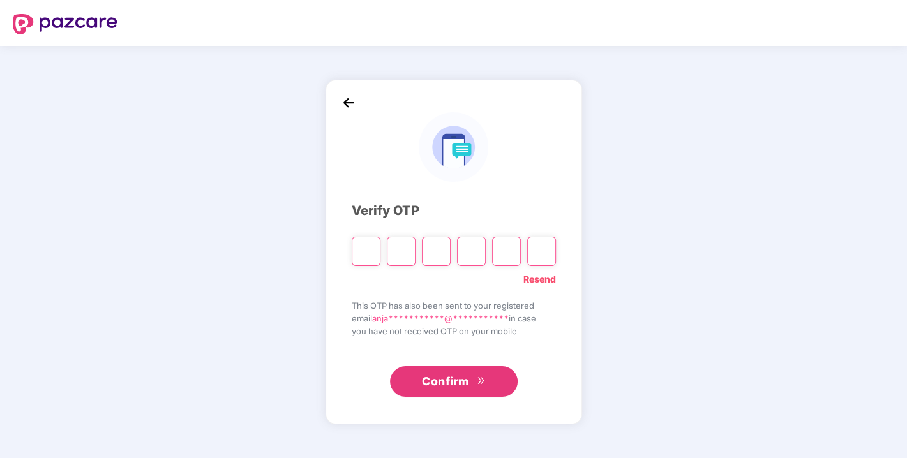
type input "*"
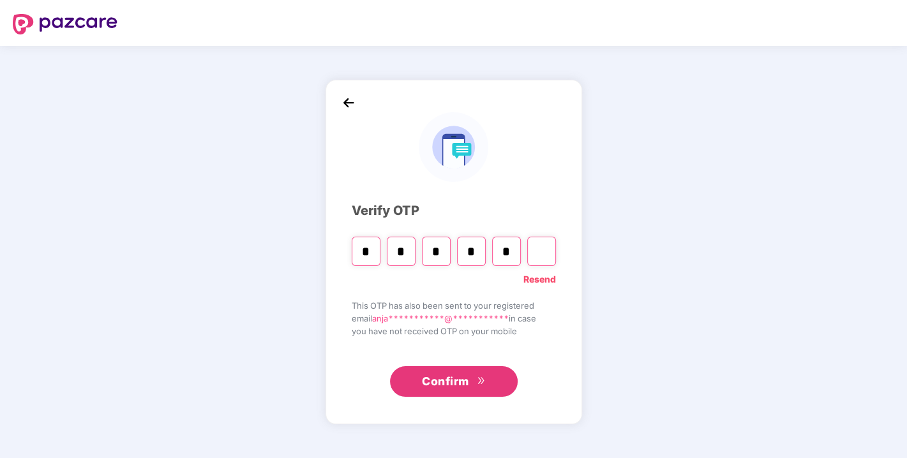
type input "*"
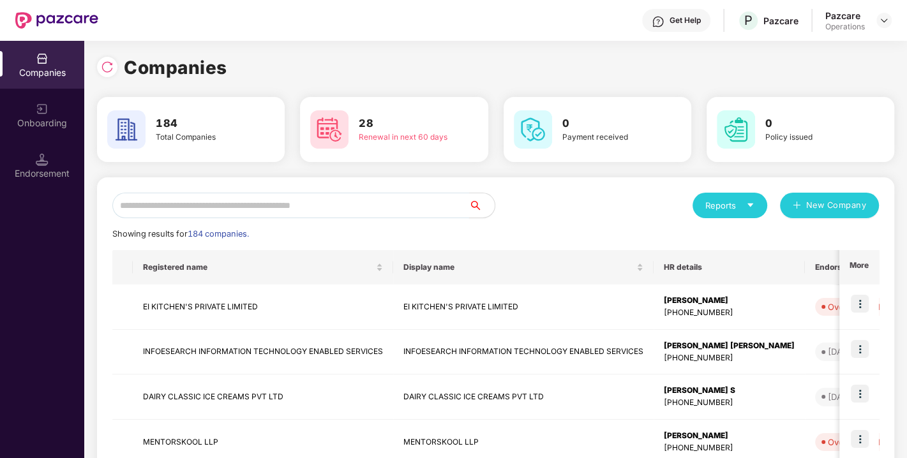
click at [277, 215] on input "text" at bounding box center [290, 206] width 357 height 26
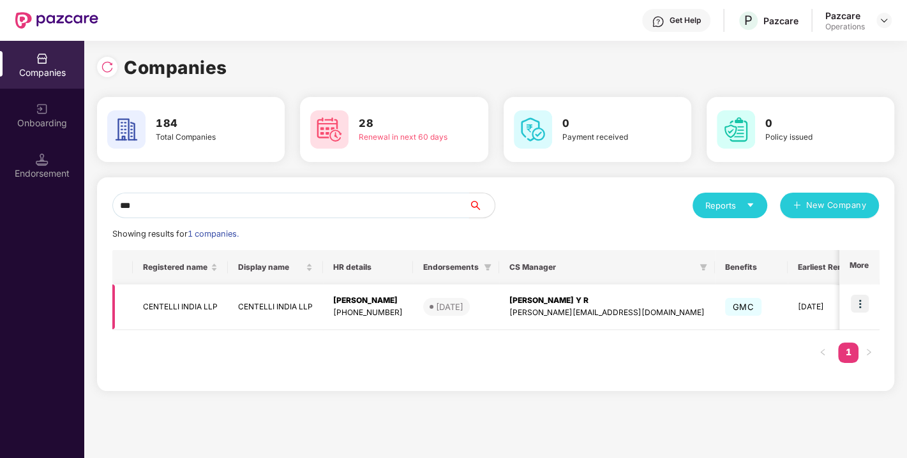
type input "***"
click at [864, 299] on img at bounding box center [860, 304] width 18 height 18
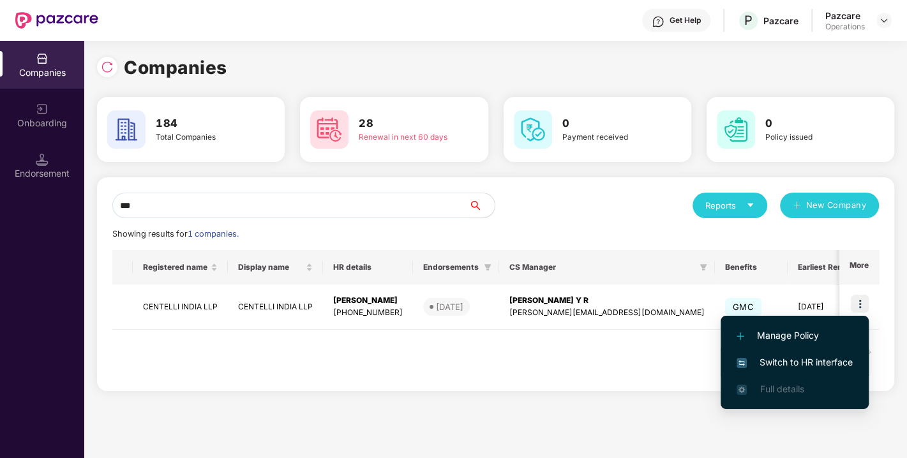
click at [801, 350] on li "Switch to HR interface" at bounding box center [795, 362] width 148 height 27
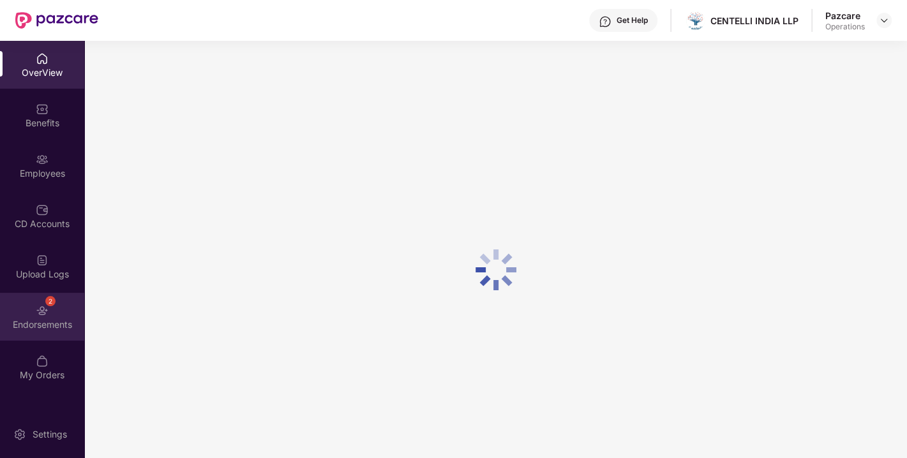
click at [61, 319] on div "Endorsements" at bounding box center [42, 325] width 84 height 13
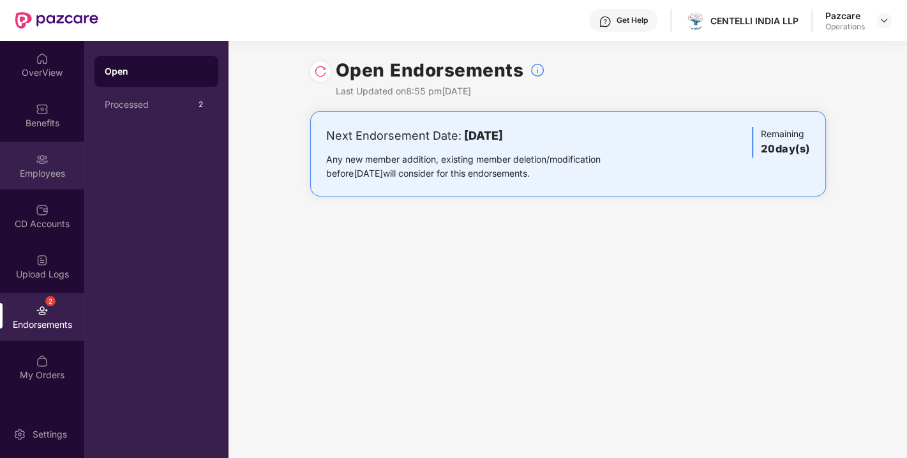
click at [32, 155] on div "Employees" at bounding box center [42, 166] width 84 height 48
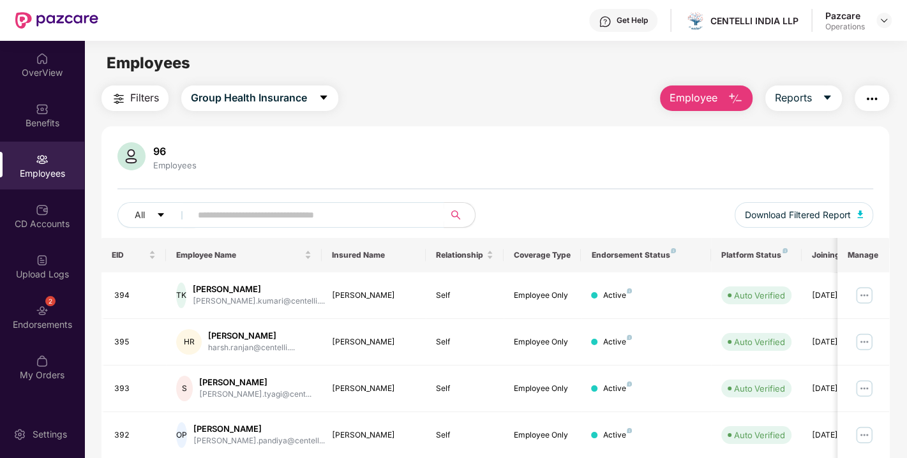
click at [136, 102] on span "Filters" at bounding box center [144, 98] width 29 height 16
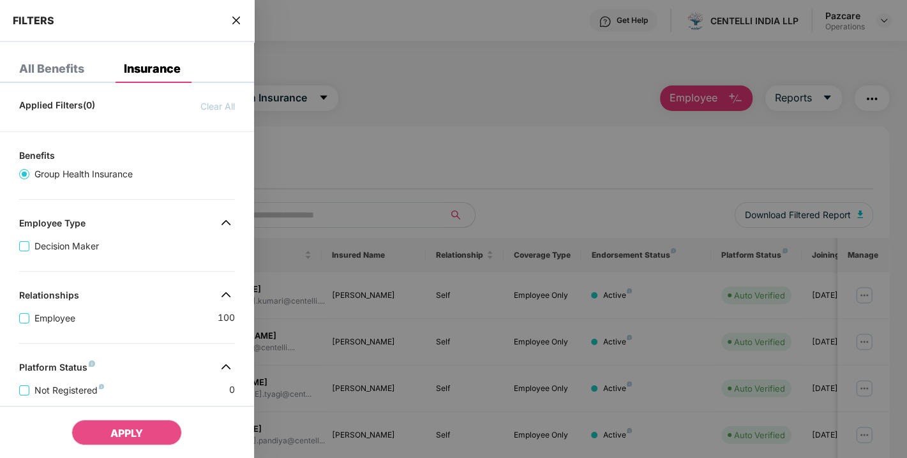
scroll to position [304, 0]
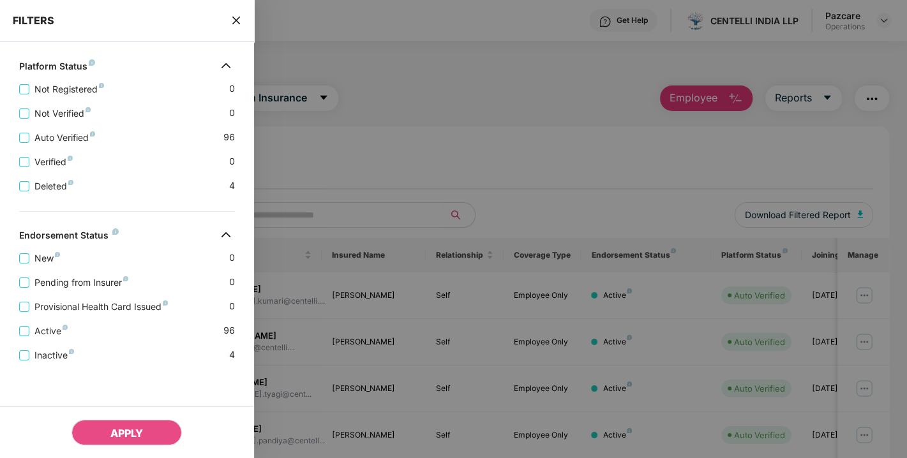
click at [69, 272] on div "Pending from Insurer 0" at bounding box center [127, 278] width 216 height 24
click at [69, 279] on span "Pending from Insurer" at bounding box center [81, 283] width 104 height 14
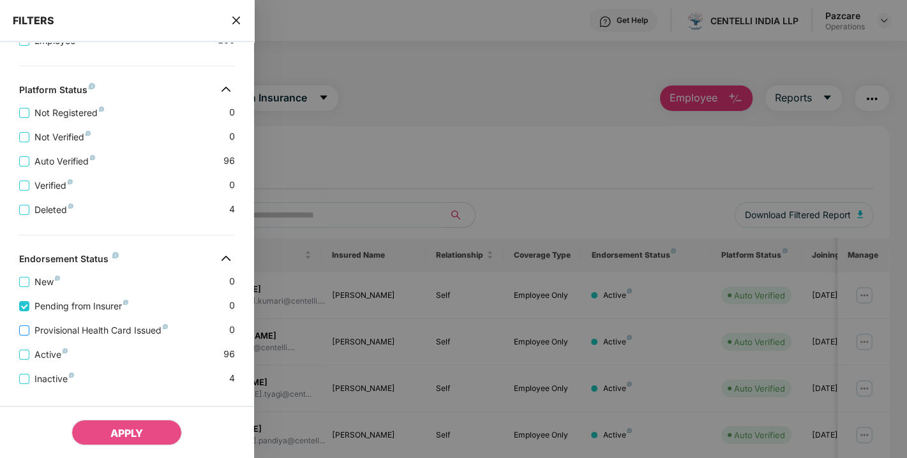
click at [77, 330] on span "Provisional Health Card Issued" at bounding box center [101, 331] width 144 height 14
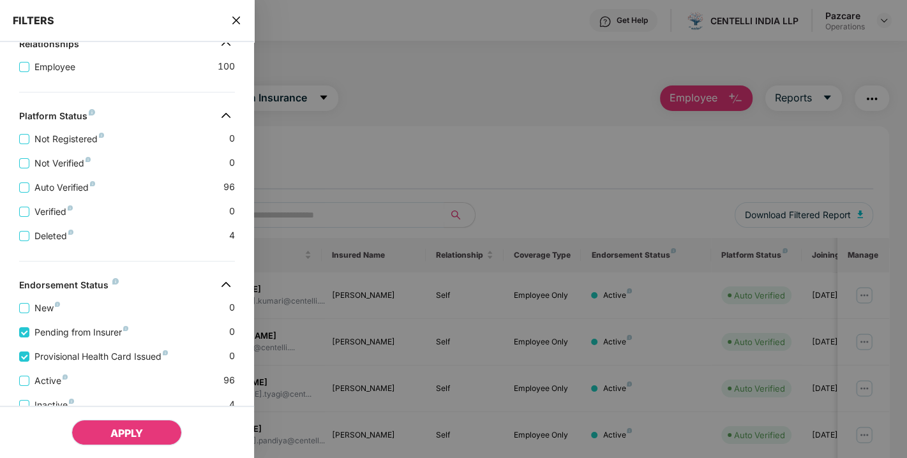
click at [126, 435] on span "APPLY" at bounding box center [126, 433] width 33 height 13
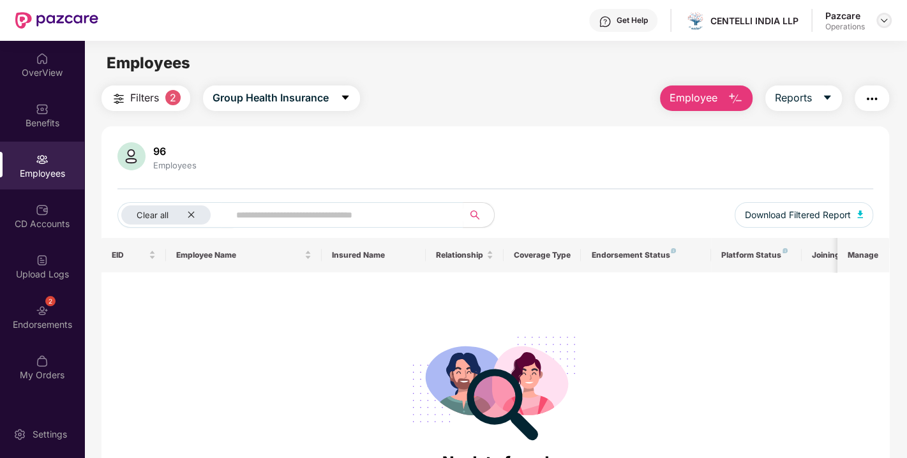
click at [887, 22] on img at bounding box center [884, 20] width 10 height 10
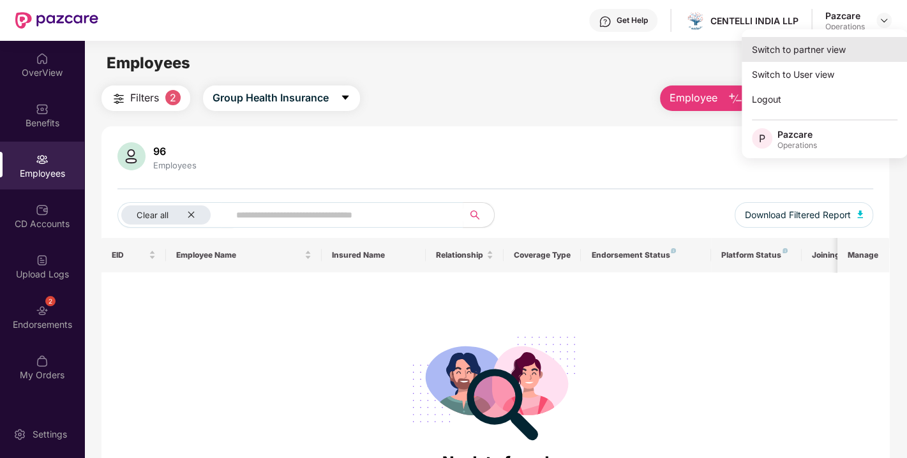
click at [825, 47] on div "Switch to partner view" at bounding box center [825, 49] width 166 height 25
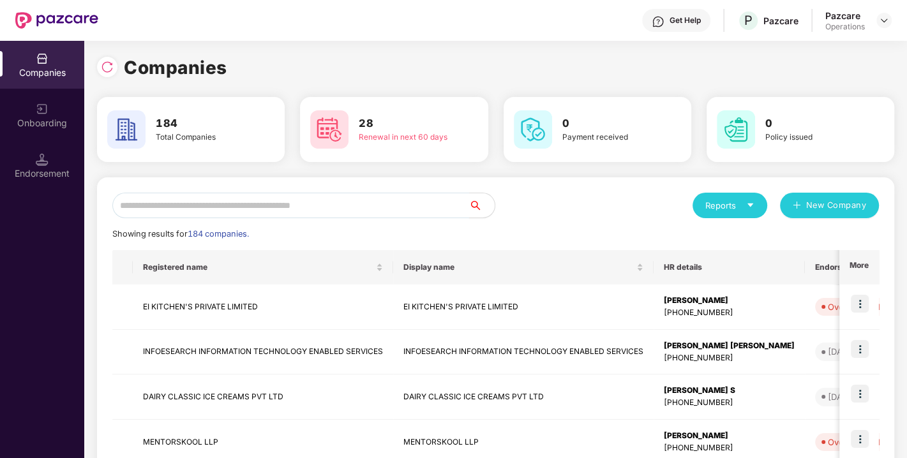
click at [356, 207] on input "text" at bounding box center [290, 206] width 357 height 26
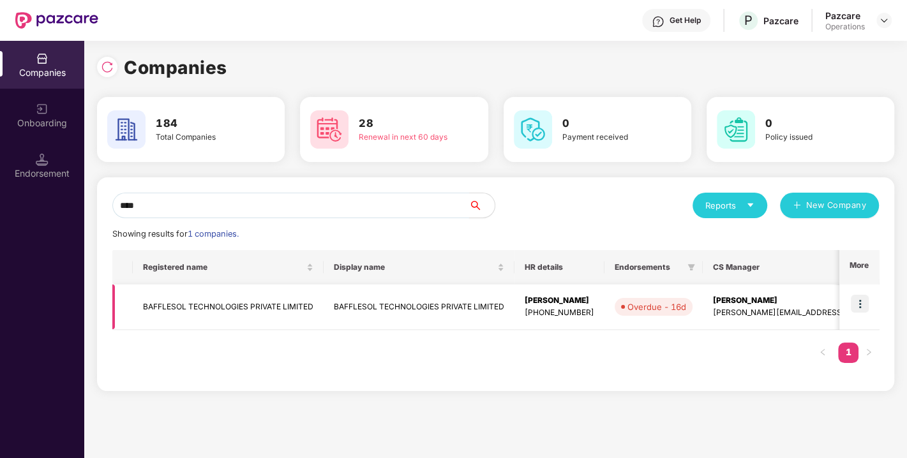
type input "****"
click at [861, 299] on img at bounding box center [860, 304] width 18 height 18
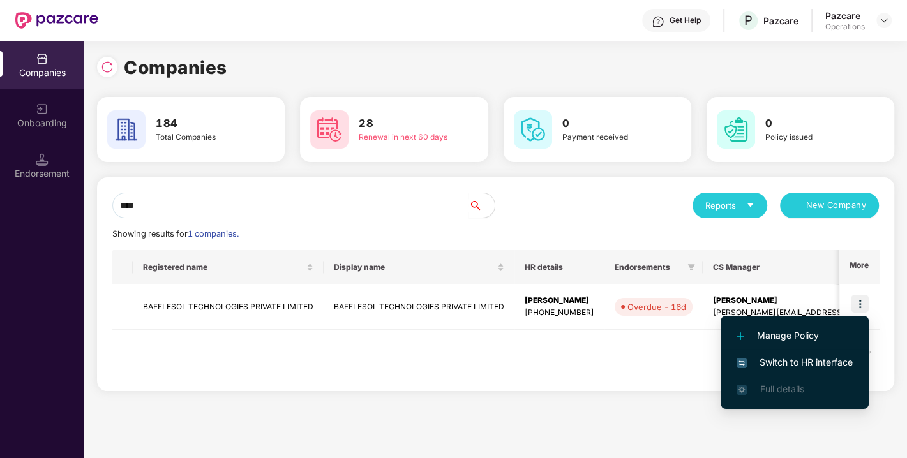
click at [806, 352] on li "Switch to HR interface" at bounding box center [795, 362] width 148 height 27
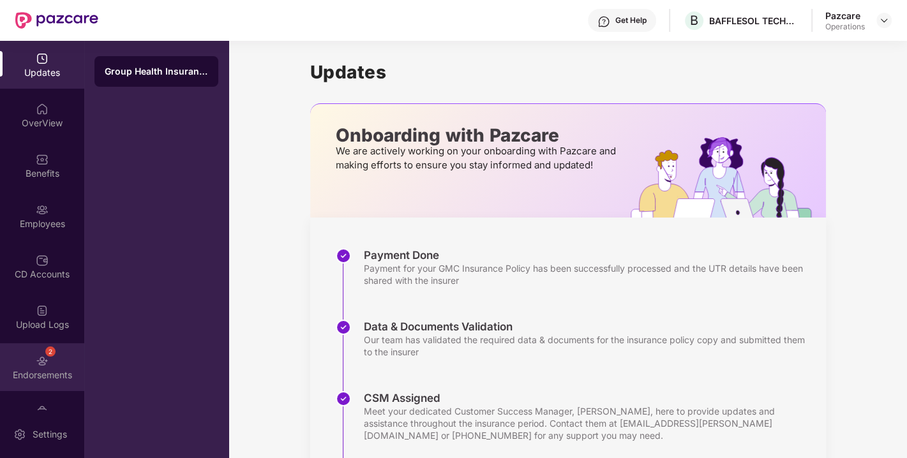
click at [72, 351] on div "2 Endorsements" at bounding box center [42, 367] width 84 height 48
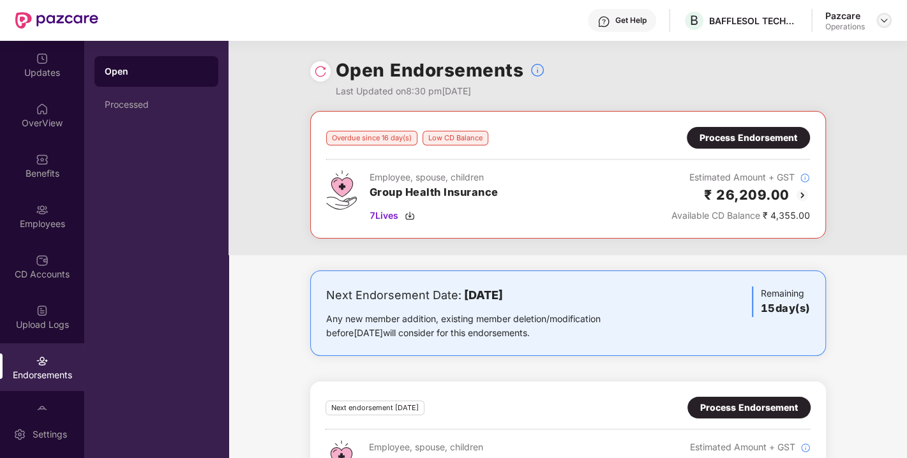
click at [887, 24] on img at bounding box center [884, 20] width 10 height 10
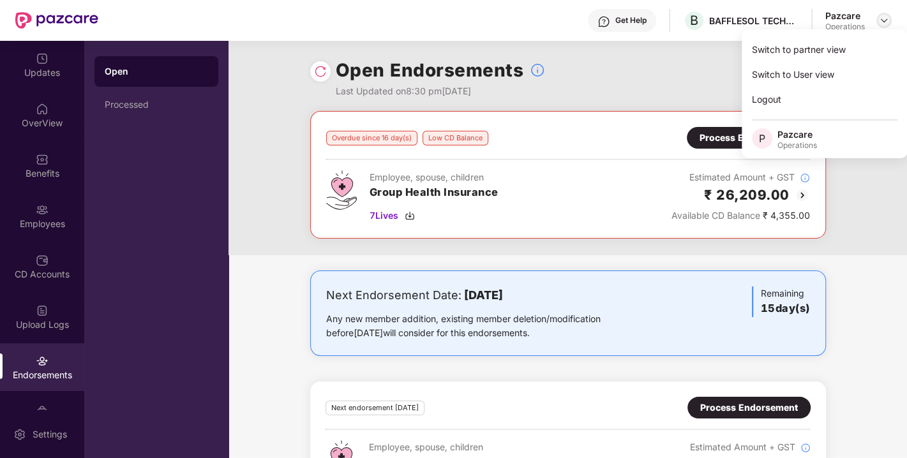
click at [887, 24] on img at bounding box center [884, 20] width 10 height 10
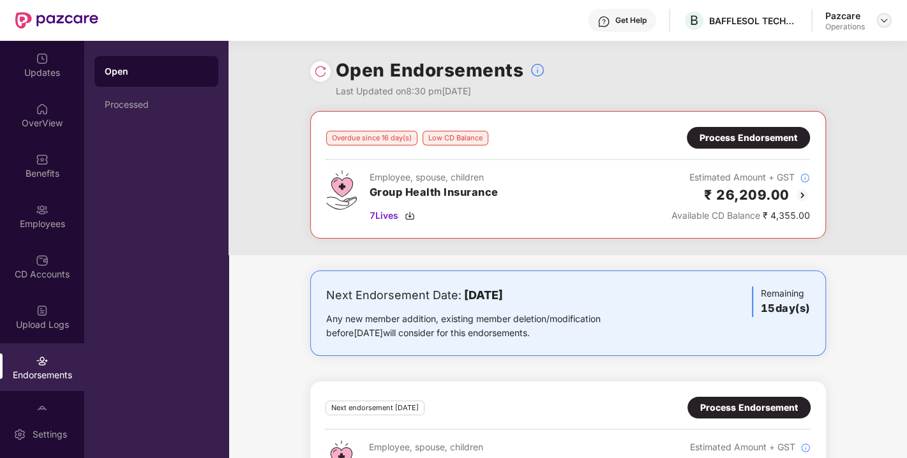
click at [885, 25] on img at bounding box center [884, 20] width 10 height 10
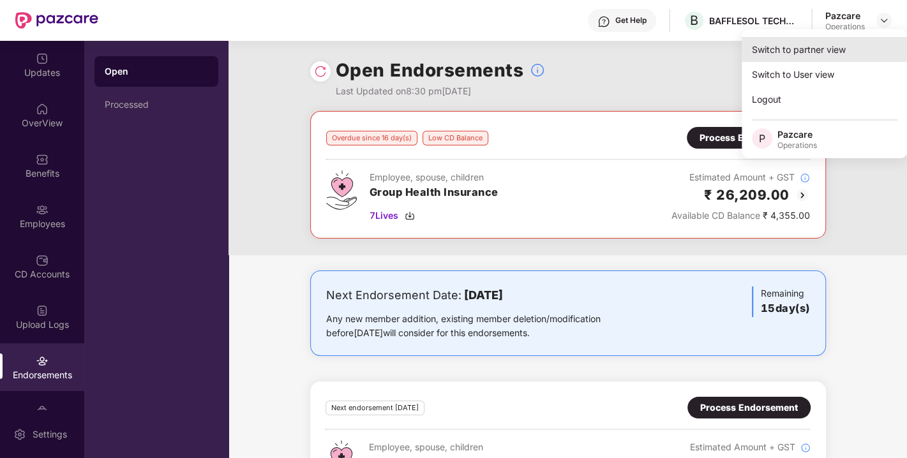
click at [797, 58] on div "Switch to partner view" at bounding box center [825, 49] width 166 height 25
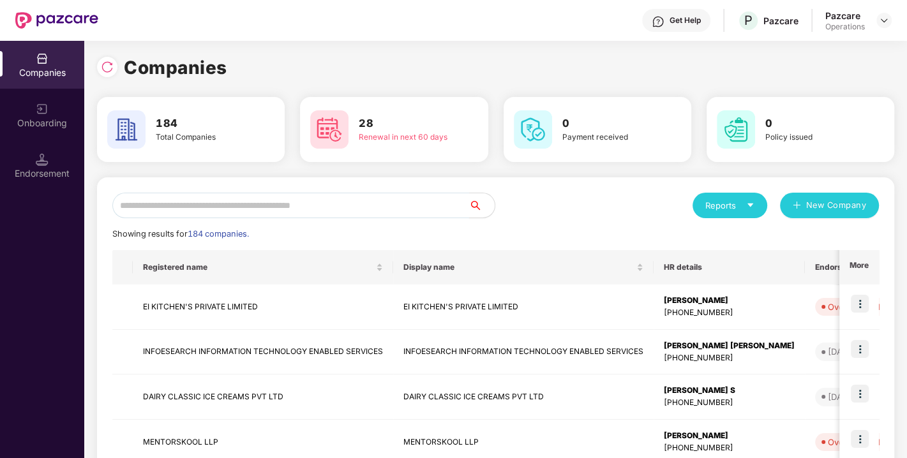
click at [358, 211] on input "text" at bounding box center [290, 206] width 357 height 26
click at [328, 203] on input "text" at bounding box center [290, 206] width 357 height 26
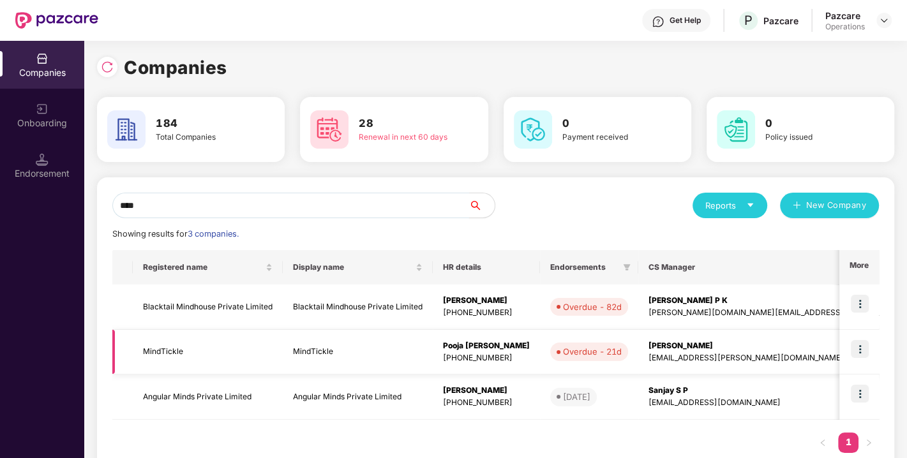
type input "****"
click at [158, 352] on td "MindTickle" at bounding box center [208, 352] width 150 height 45
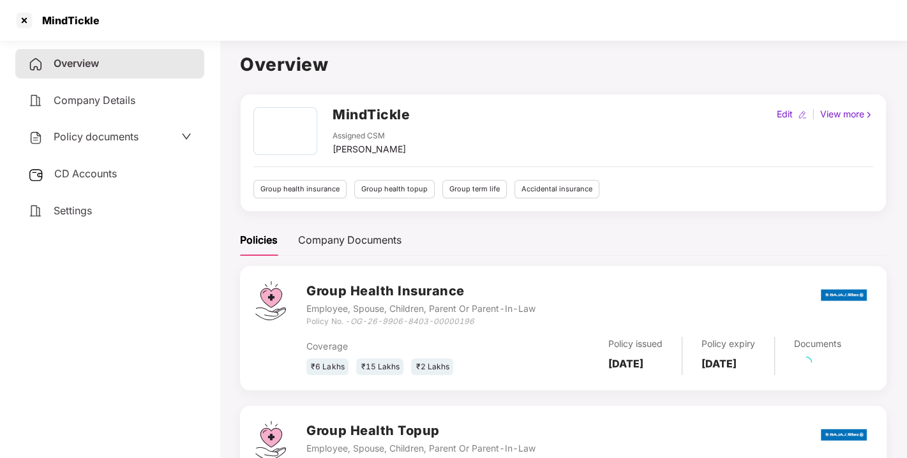
click at [107, 134] on span "Policy documents" at bounding box center [96, 136] width 85 height 13
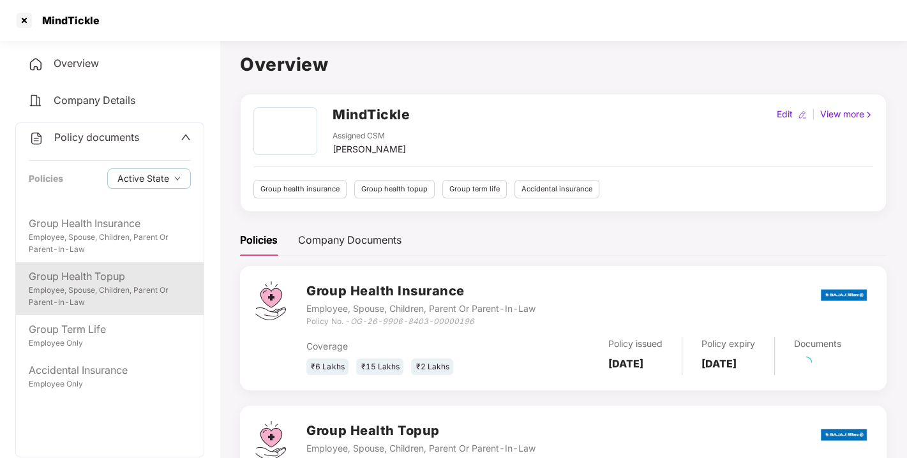
click at [76, 295] on div "Employee, Spouse, Children, Parent Or Parent-In-Law" at bounding box center [110, 297] width 162 height 24
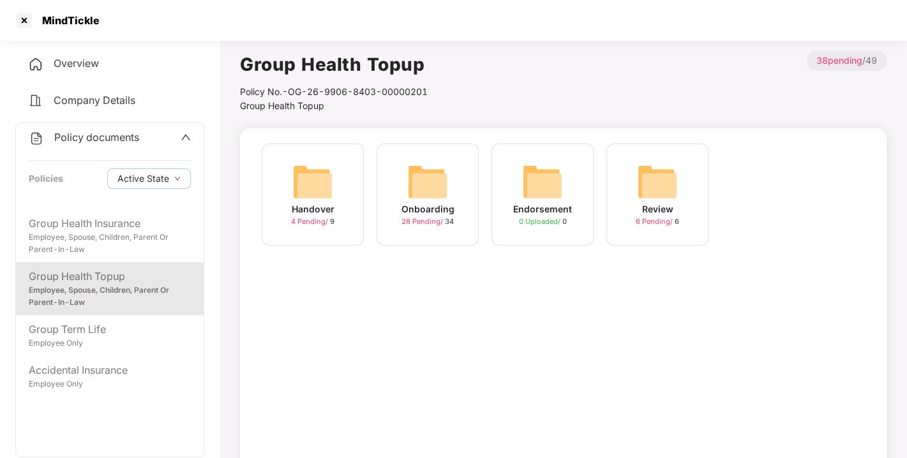
click at [433, 185] on img at bounding box center [427, 182] width 41 height 41
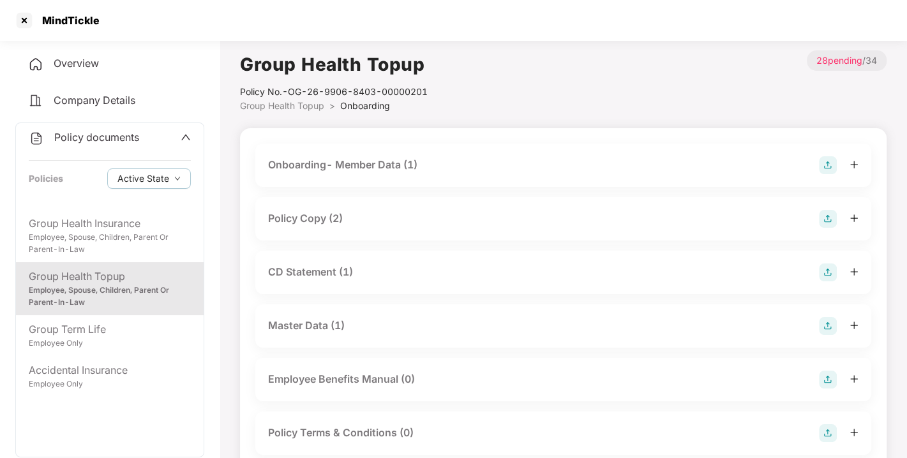
click at [308, 218] on div "Policy Copy (2)" at bounding box center [305, 219] width 75 height 16
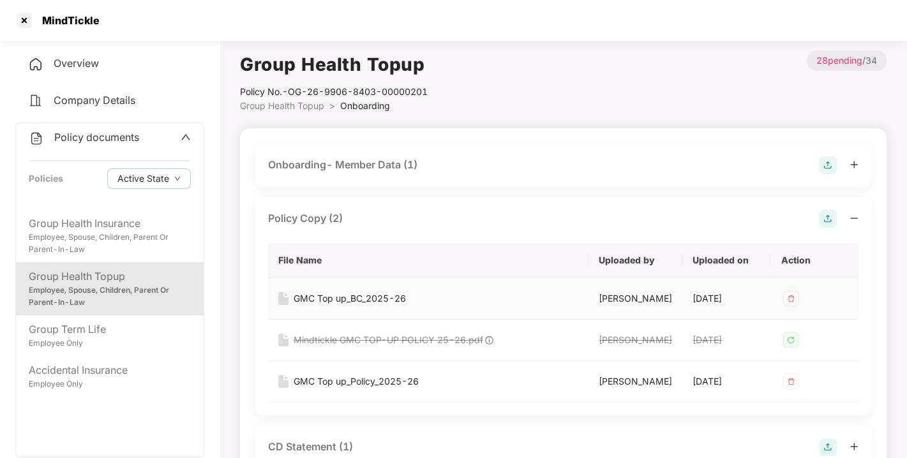
click at [324, 294] on div "GMC Top up_BC_2025-26" at bounding box center [350, 299] width 112 height 14
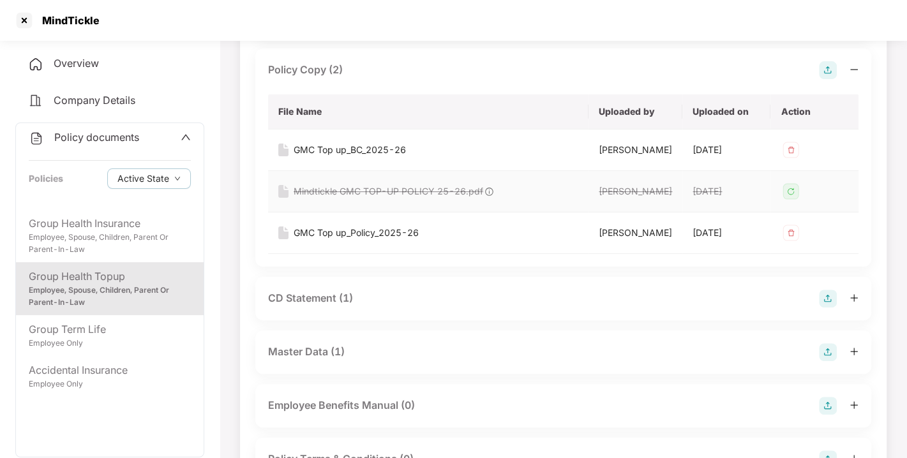
scroll to position [149, 0]
click at [341, 239] on div "GMC Top up_Policy_2025-26" at bounding box center [356, 232] width 125 height 14
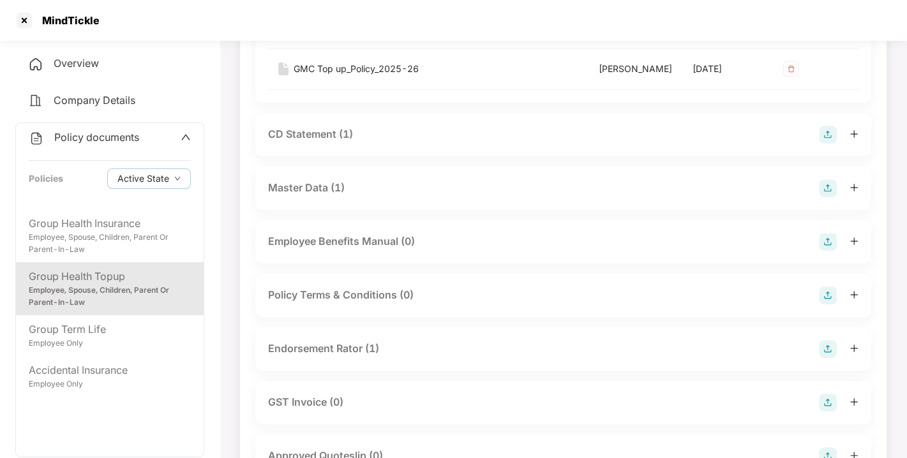
scroll to position [313, 0]
click at [313, 142] on div "CD Statement (1)" at bounding box center [310, 134] width 85 height 16
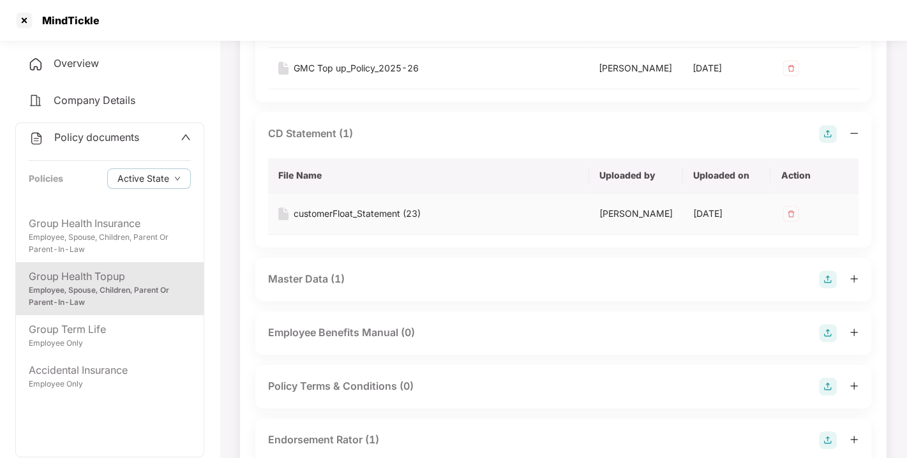
click at [338, 221] on div "customerFloat_Statement (23)" at bounding box center [357, 214] width 127 height 14
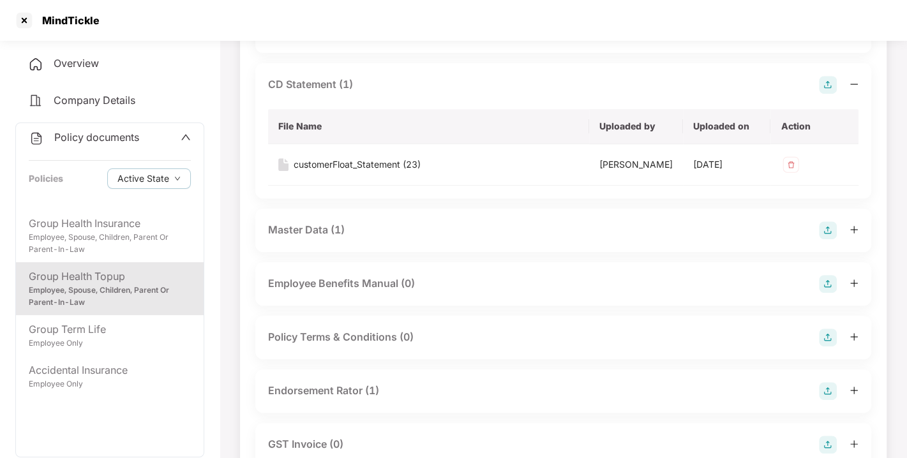
scroll to position [365, 0]
click at [308, 236] on div "Master Data (1)" at bounding box center [306, 228] width 77 height 16
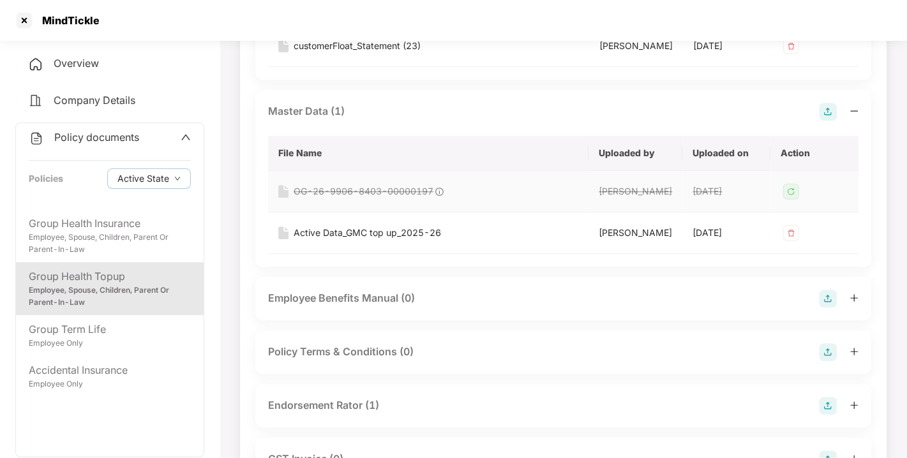
scroll to position [483, 0]
click at [350, 238] on div "Active Data_GMC top up_2025-26" at bounding box center [367, 231] width 147 height 14
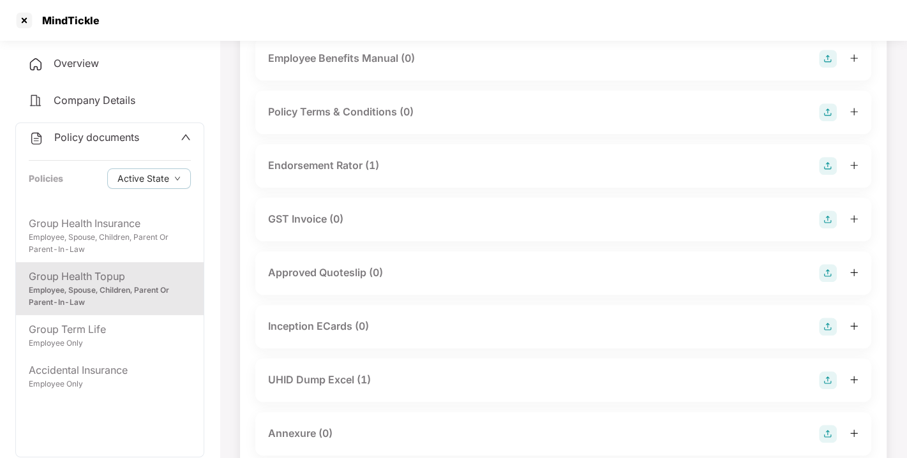
scroll to position [724, 0]
click at [326, 171] on div "Endorsement Rator (1)" at bounding box center [323, 163] width 111 height 16
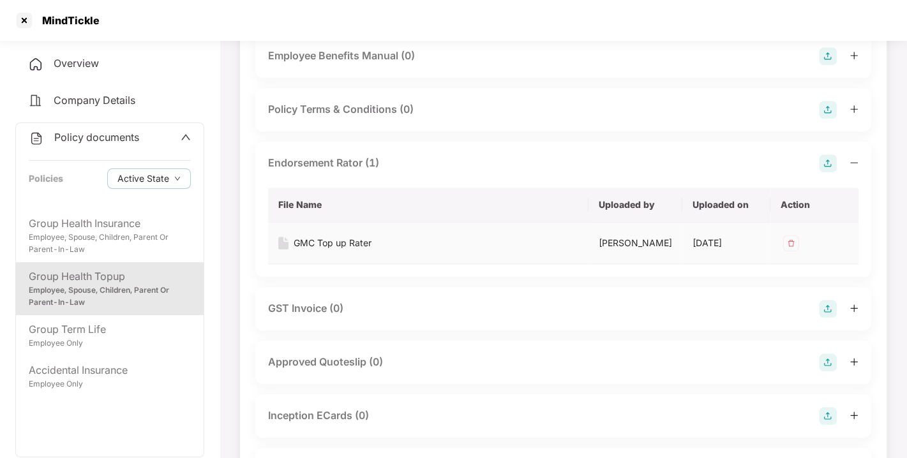
click at [336, 250] on div "GMC Top up Rater" at bounding box center [333, 243] width 78 height 14
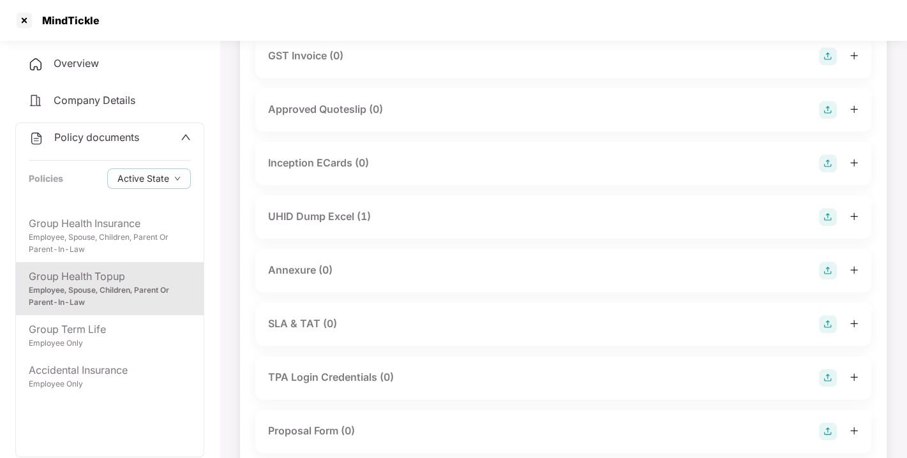
scroll to position [977, 0]
click at [315, 224] on div "UHID Dump Excel (1)" at bounding box center [319, 216] width 103 height 16
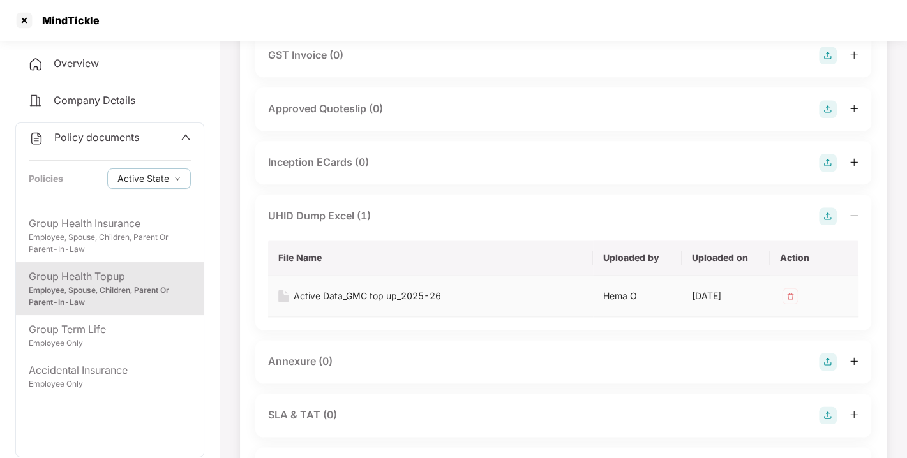
click at [330, 303] on div "Active Data_GMC top up_2025-26" at bounding box center [367, 296] width 147 height 14
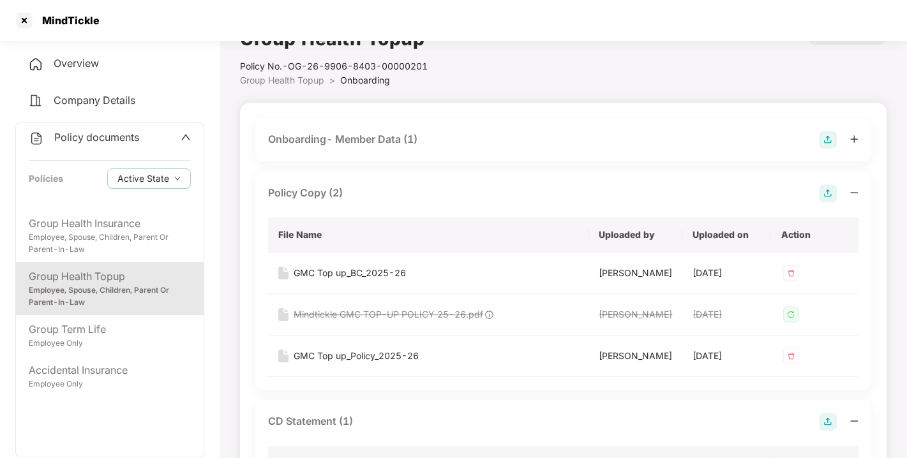
scroll to position [0, 0]
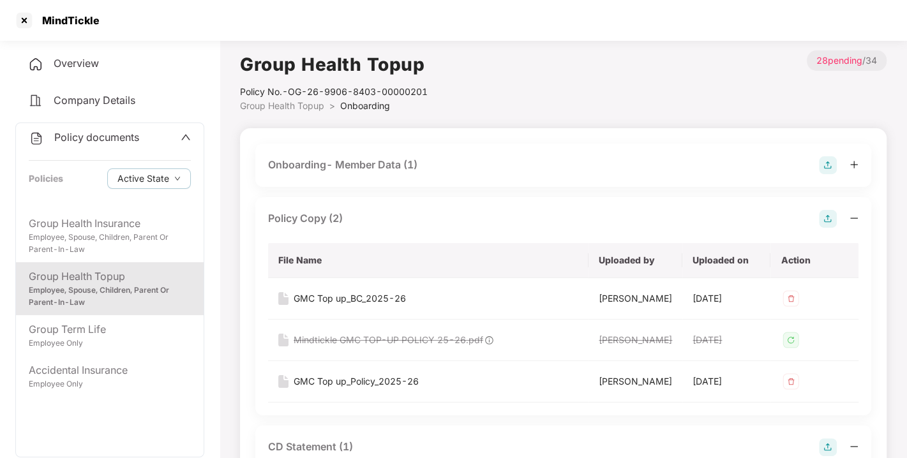
click at [87, 54] on div "Overview" at bounding box center [109, 63] width 189 height 29
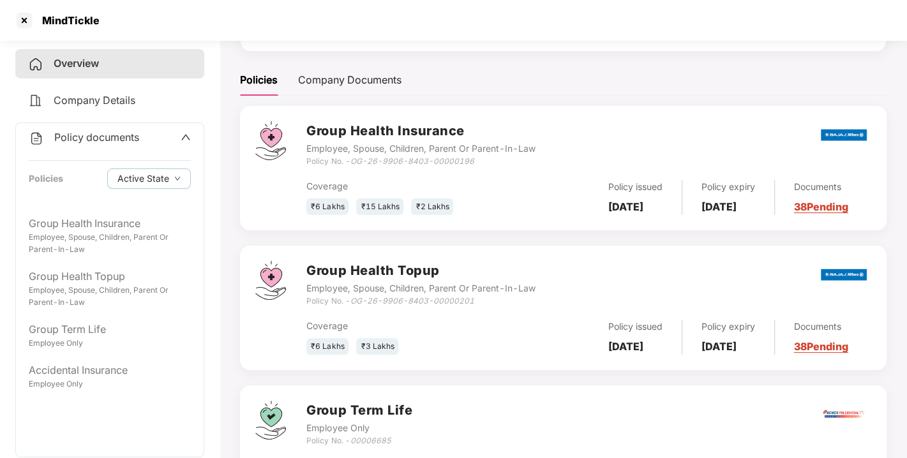
scroll to position [165, 0]
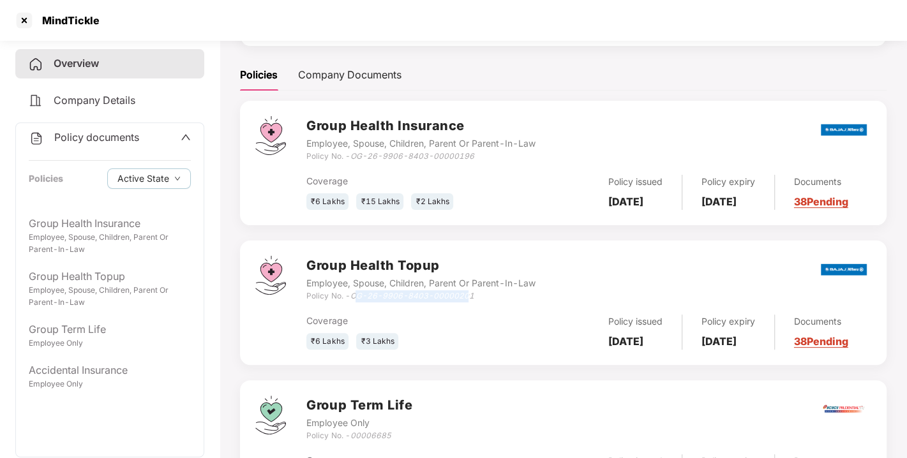
drag, startPoint x: 355, startPoint y: 299, endPoint x: 471, endPoint y: 304, distance: 115.6
click at [471, 303] on div "Policy No. - OG-26-9906-8403-00000201" at bounding box center [420, 296] width 229 height 12
drag, startPoint x: 354, startPoint y: 301, endPoint x: 473, endPoint y: 294, distance: 119.6
click at [473, 294] on div "Policy No. - OG-26-9906-8403-00000201" at bounding box center [420, 296] width 229 height 12
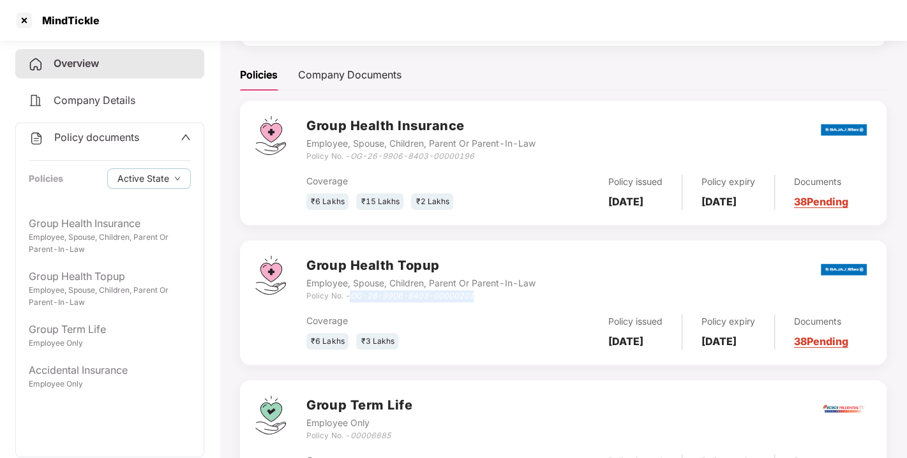
copy icon "OG-26-9906-8403-00000201"
click at [24, 22] on div at bounding box center [24, 20] width 20 height 20
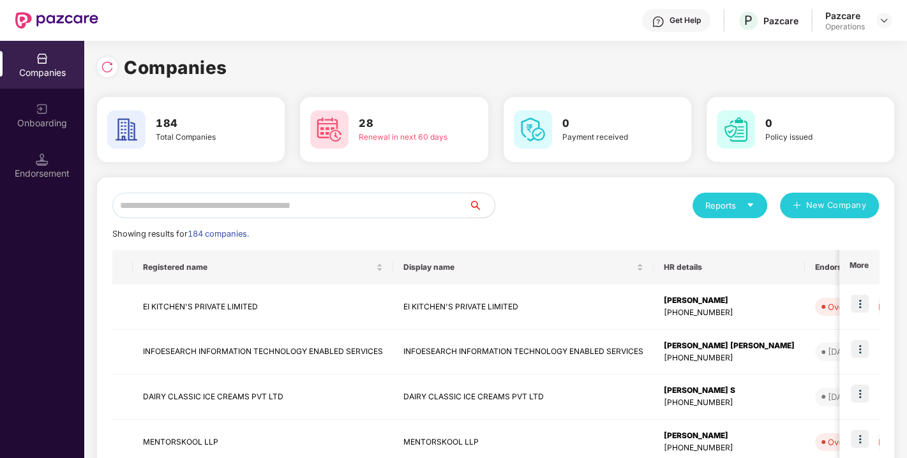
scroll to position [0, 0]
